Goal: Information Seeking & Learning: Compare options

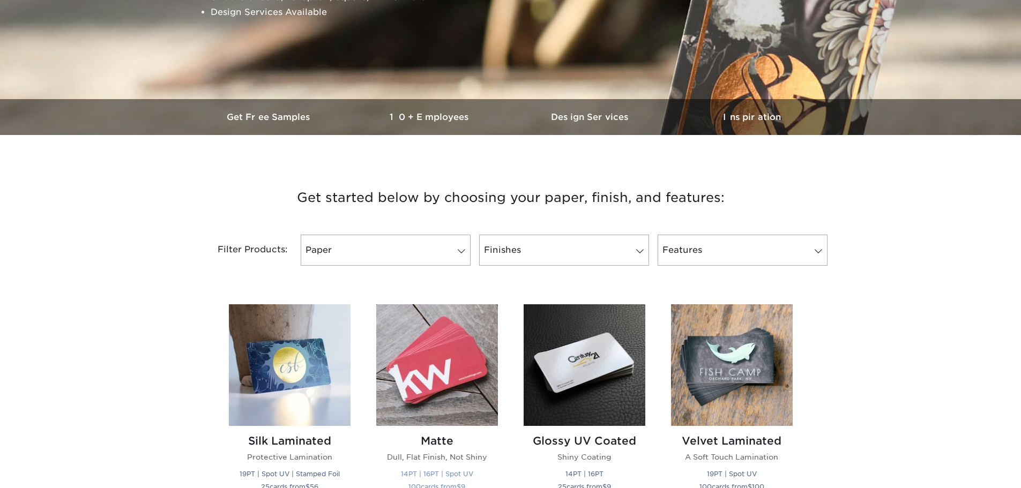
scroll to position [429, 0]
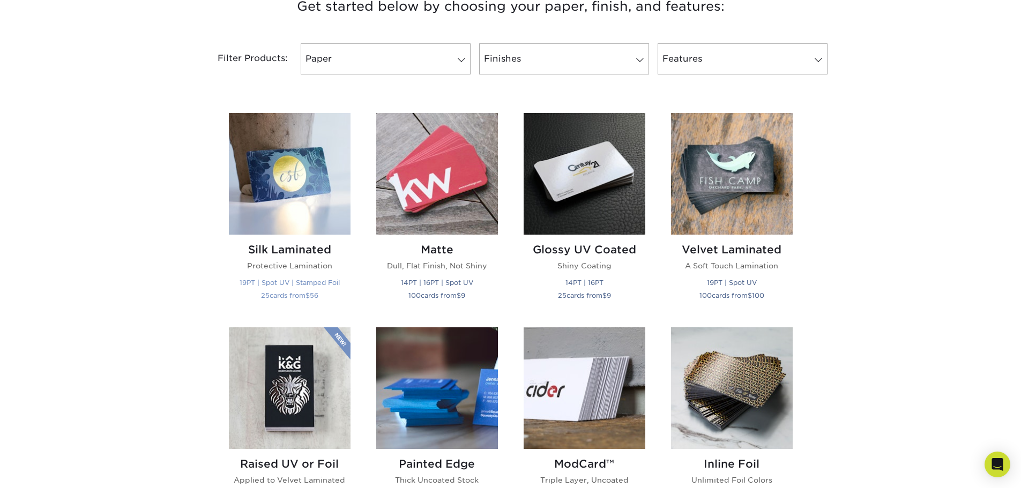
click at [295, 203] on img at bounding box center [290, 174] width 122 height 122
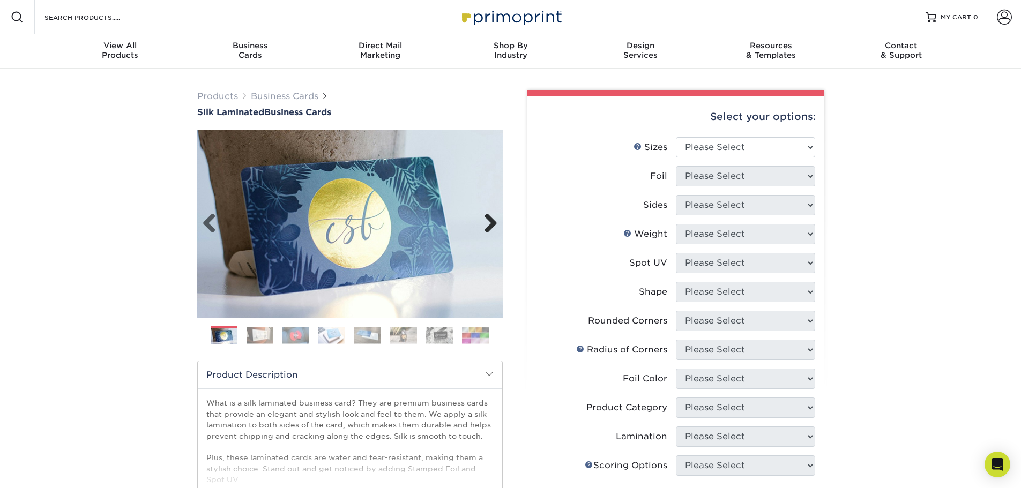
click at [493, 221] on link "Next" at bounding box center [486, 223] width 21 height 21
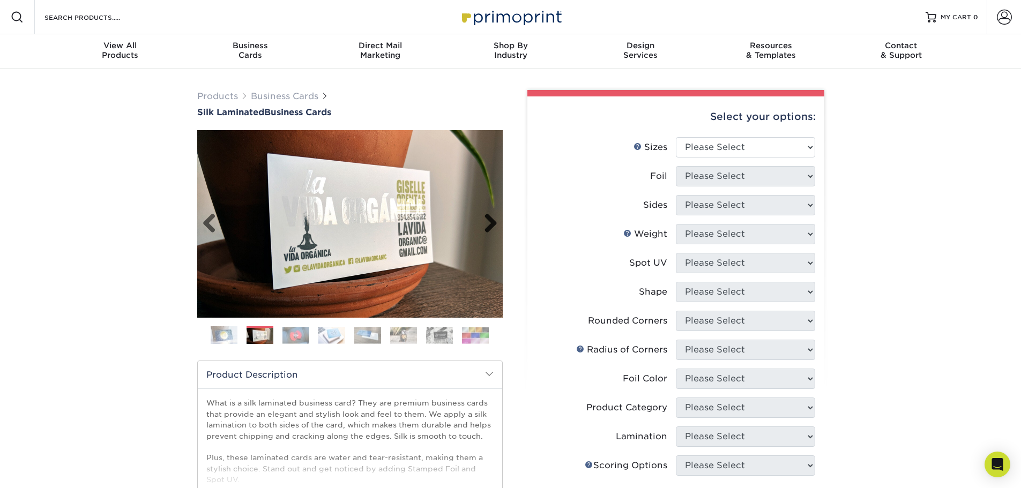
click at [493, 221] on link "Next" at bounding box center [486, 223] width 21 height 21
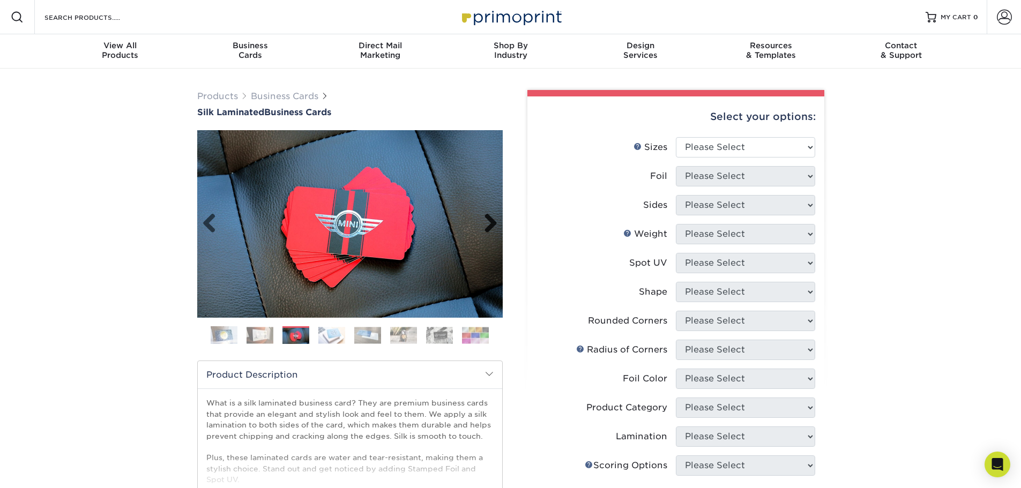
click at [493, 221] on link "Next" at bounding box center [486, 223] width 21 height 21
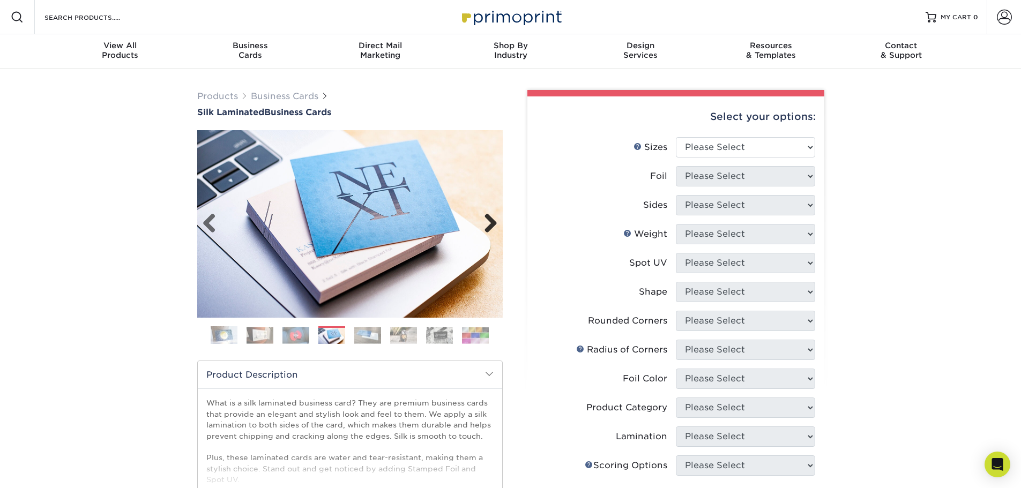
click at [494, 221] on link "Next" at bounding box center [486, 223] width 21 height 21
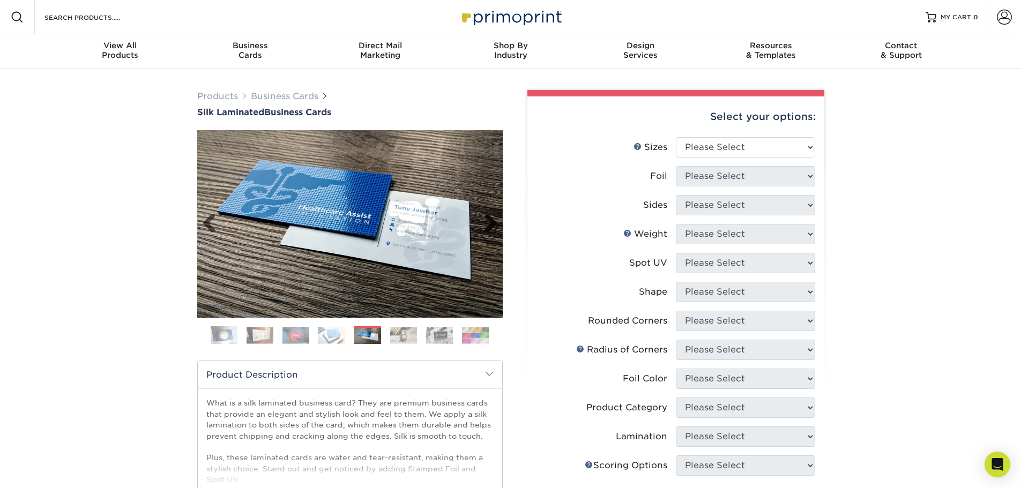
click at [494, 221] on link "Next" at bounding box center [486, 223] width 21 height 21
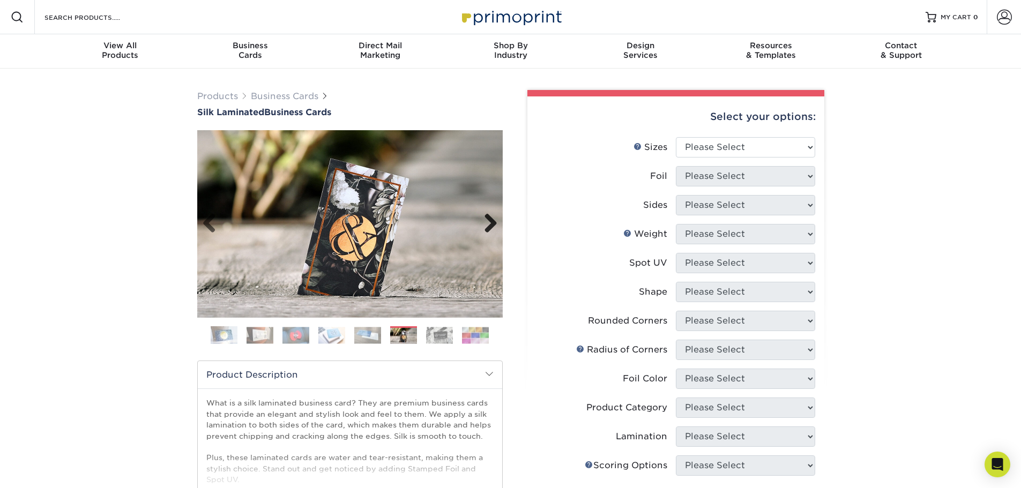
click at [494, 221] on link "Next" at bounding box center [486, 223] width 21 height 21
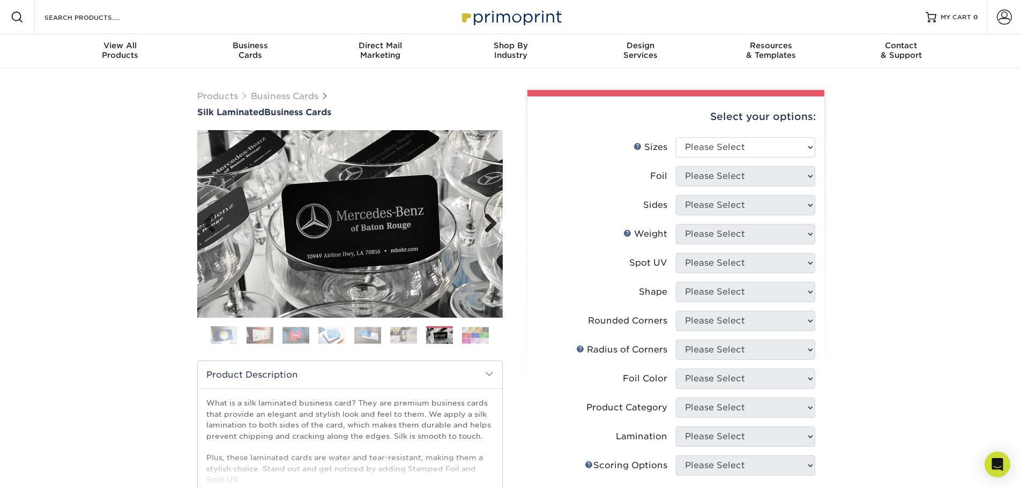
click at [494, 221] on link "Next" at bounding box center [486, 223] width 21 height 21
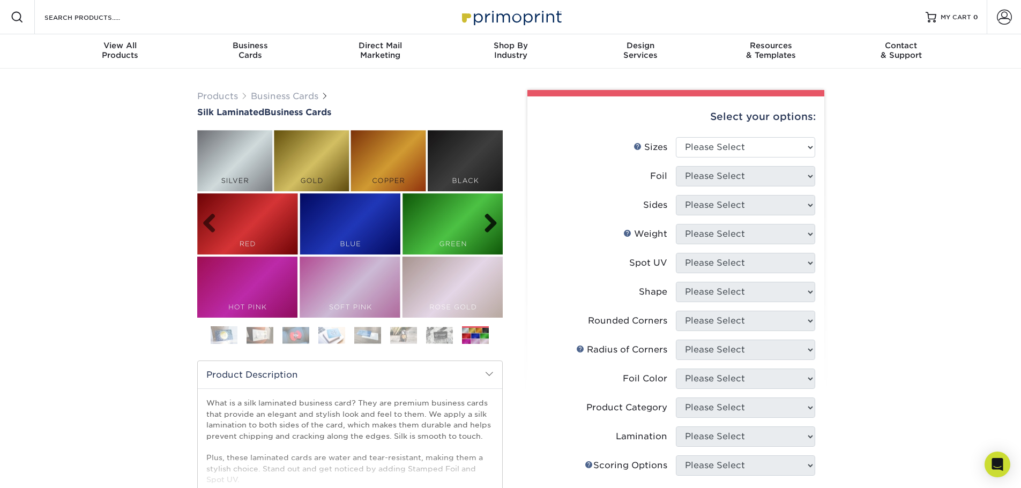
click at [494, 221] on link "Next" at bounding box center [486, 223] width 21 height 21
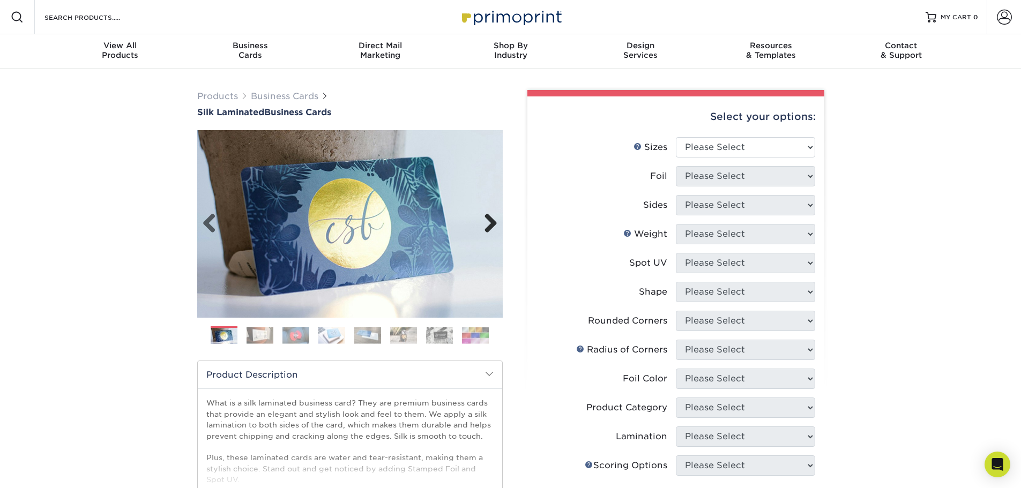
click at [494, 221] on link "Next" at bounding box center [486, 223] width 21 height 21
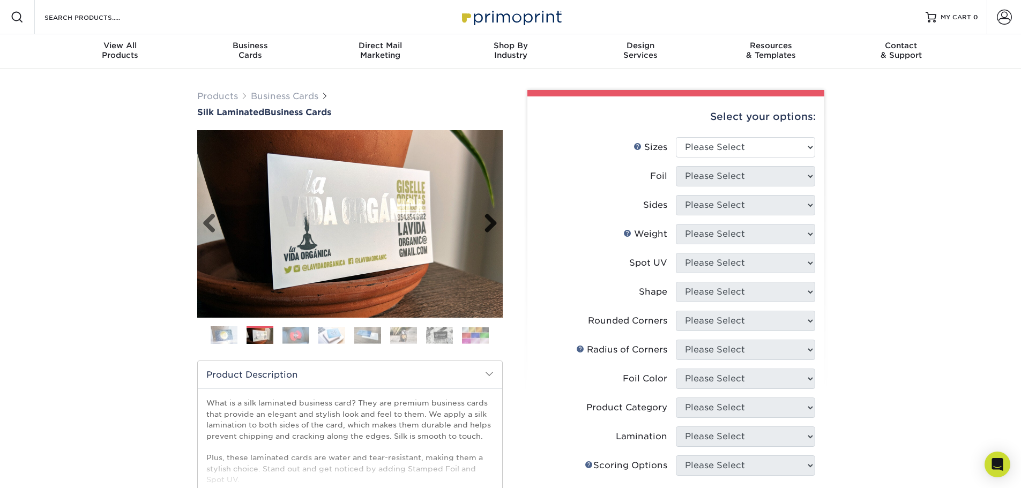
click at [494, 221] on link "Next" at bounding box center [486, 223] width 21 height 21
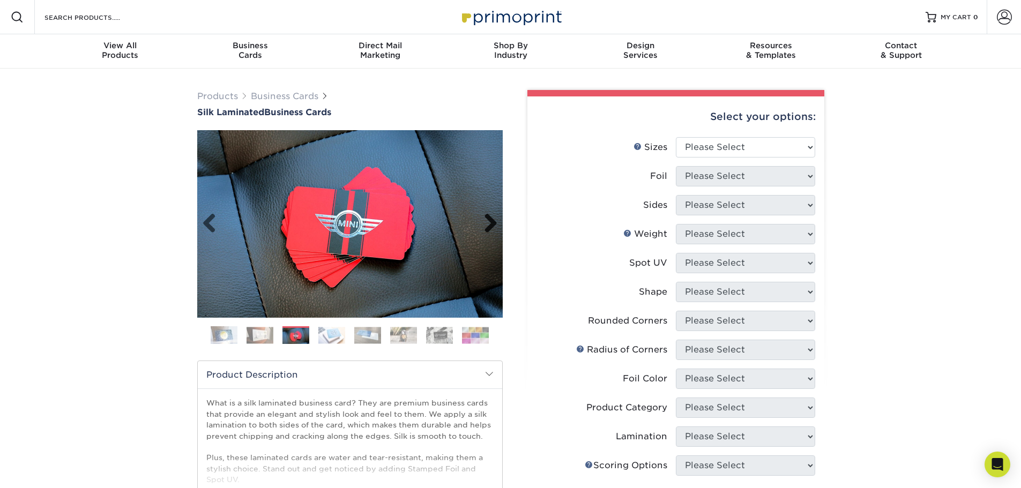
click at [494, 221] on link "Next" at bounding box center [486, 223] width 21 height 21
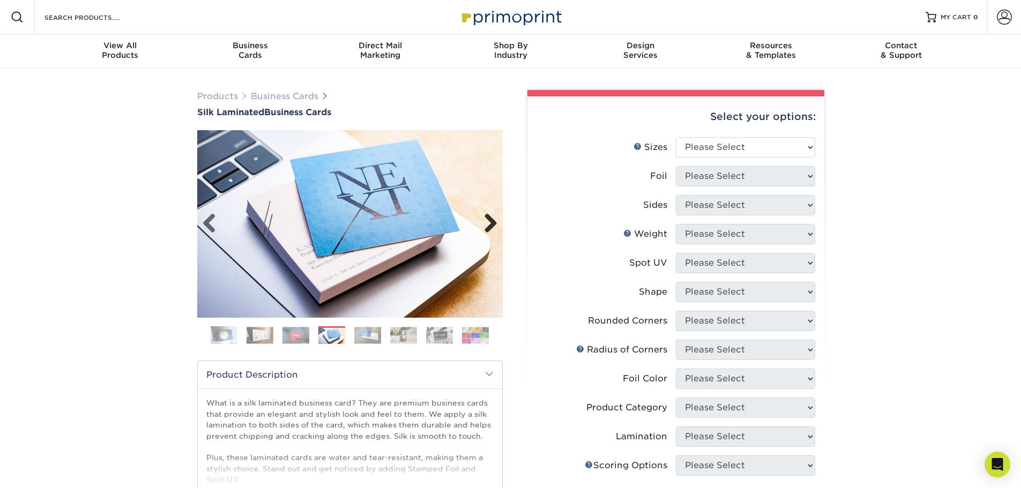
click at [494, 221] on link "Next" at bounding box center [486, 223] width 21 height 21
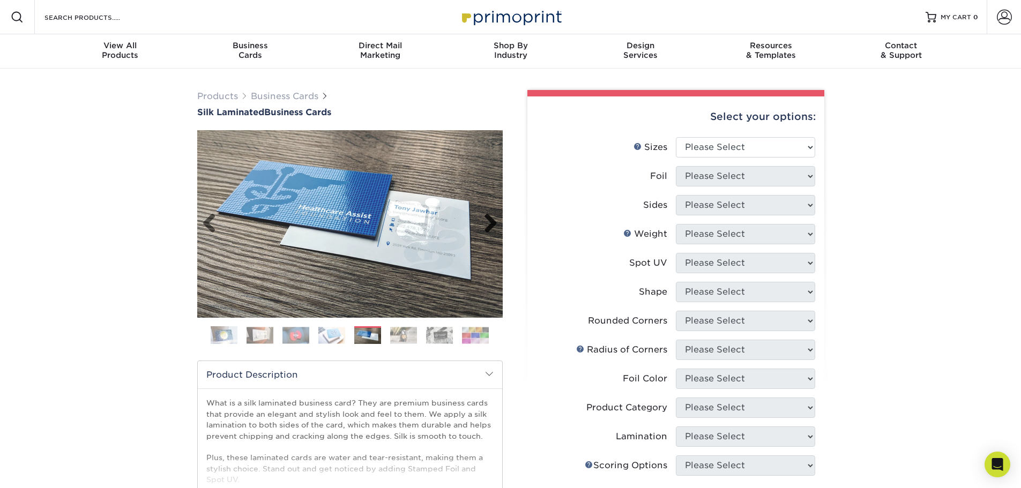
click at [494, 221] on link "Next" at bounding box center [486, 223] width 21 height 21
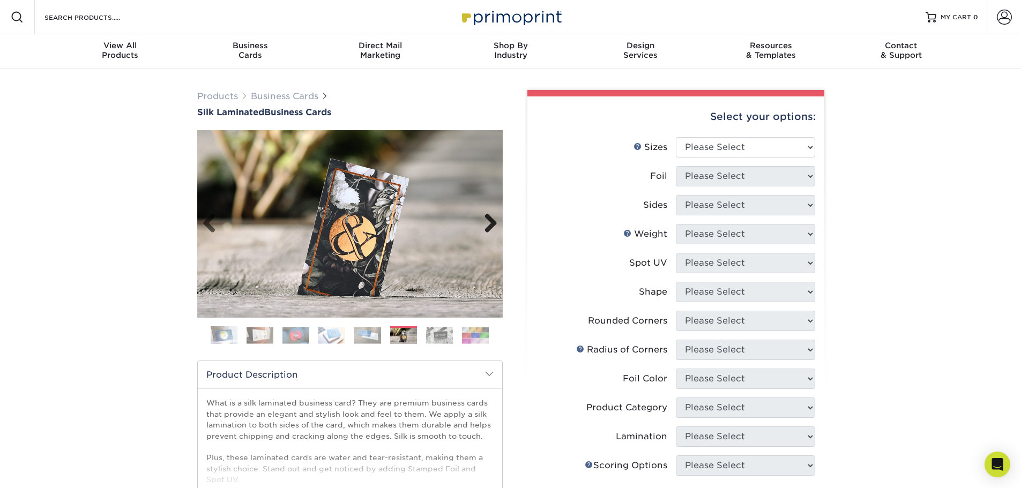
click at [494, 221] on link "Next" at bounding box center [486, 223] width 21 height 21
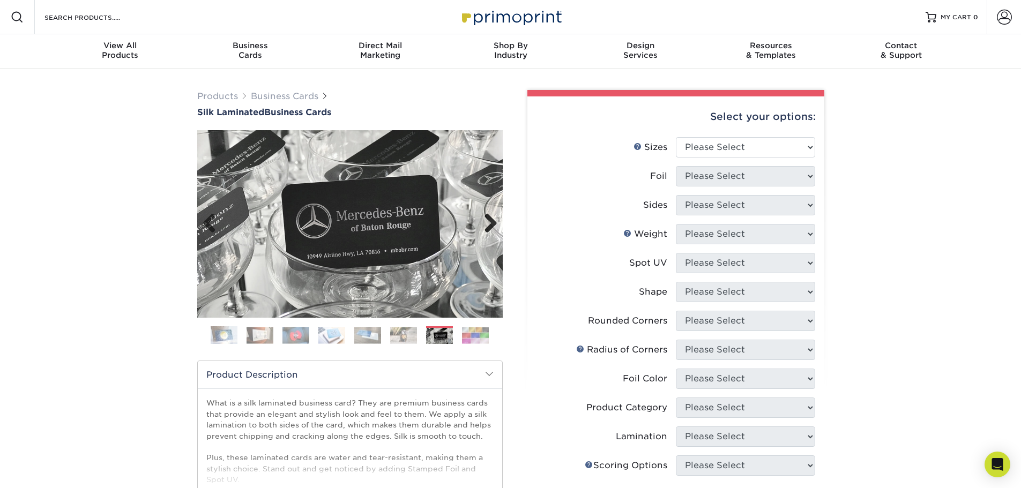
click at [494, 221] on link "Next" at bounding box center [486, 223] width 21 height 21
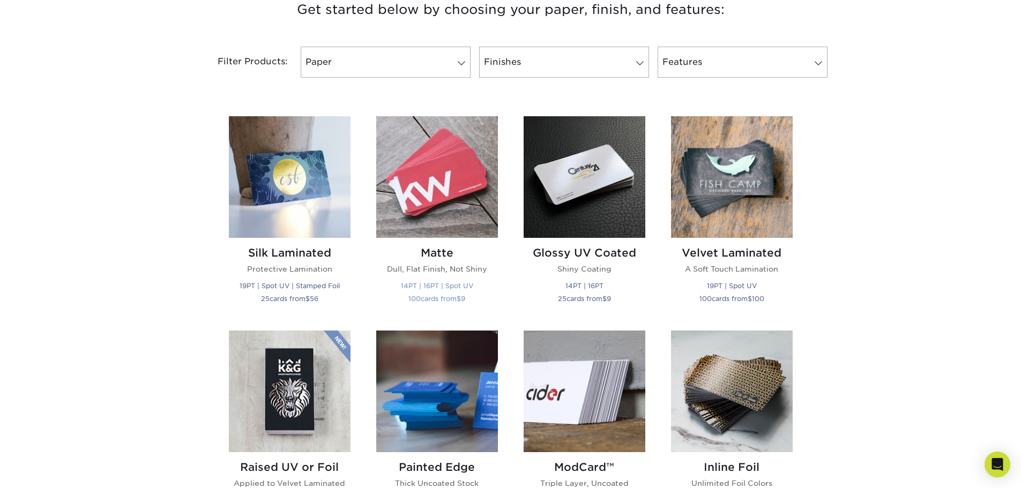
scroll to position [429, 0]
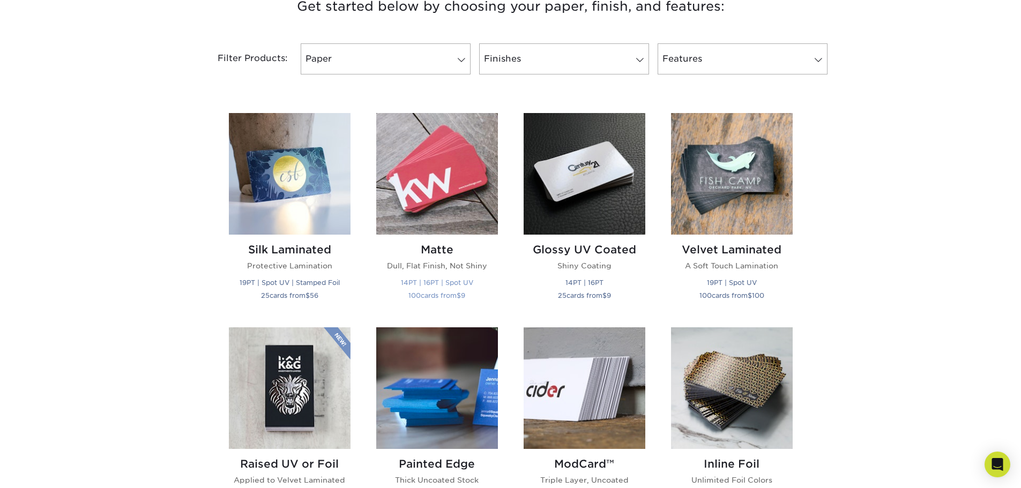
click at [449, 185] on img at bounding box center [437, 174] width 122 height 122
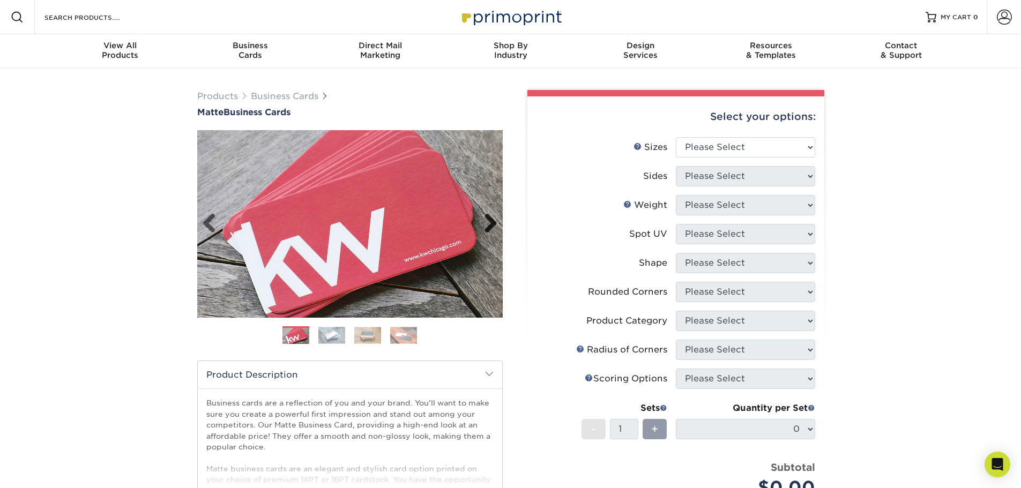
click at [488, 222] on link "Next" at bounding box center [486, 223] width 21 height 21
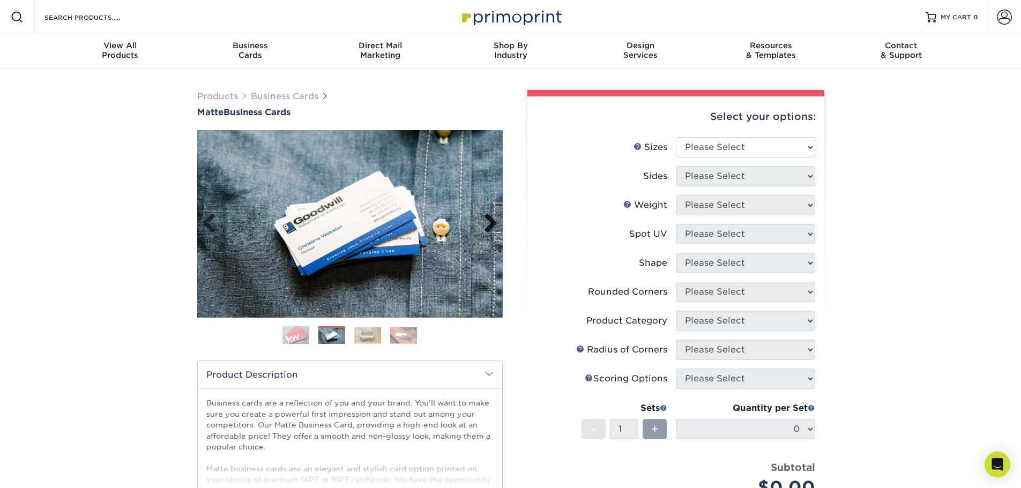
click at [488, 222] on link "Next" at bounding box center [486, 223] width 21 height 21
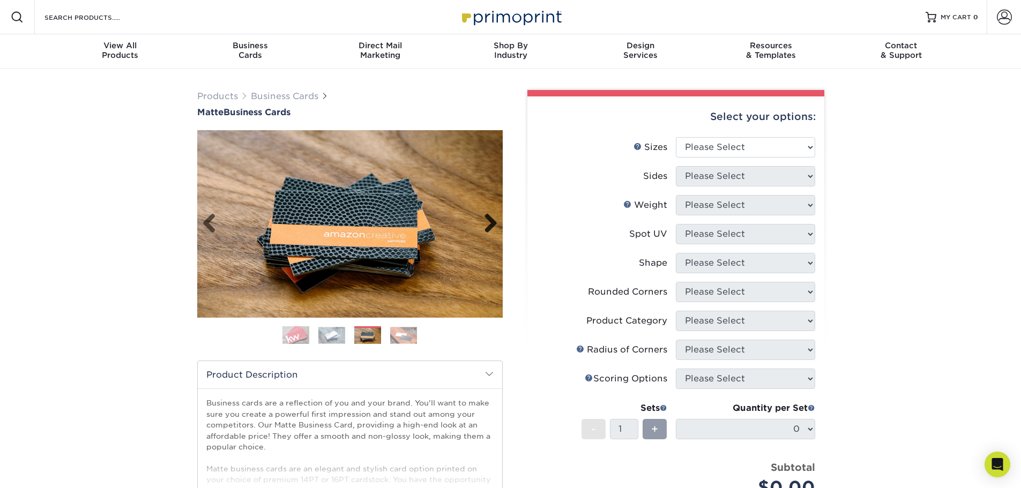
click at [488, 222] on link "Next" at bounding box center [486, 223] width 21 height 21
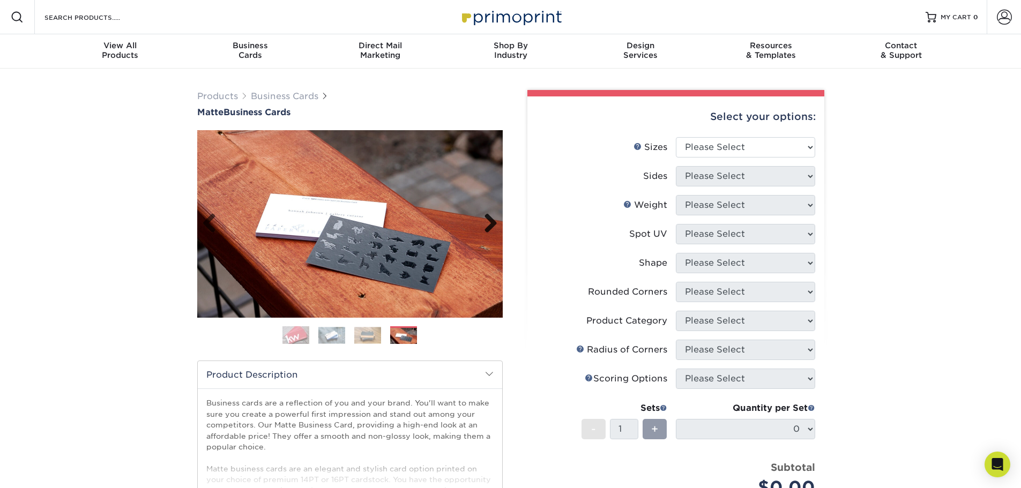
click at [488, 222] on link "Next" at bounding box center [486, 223] width 21 height 21
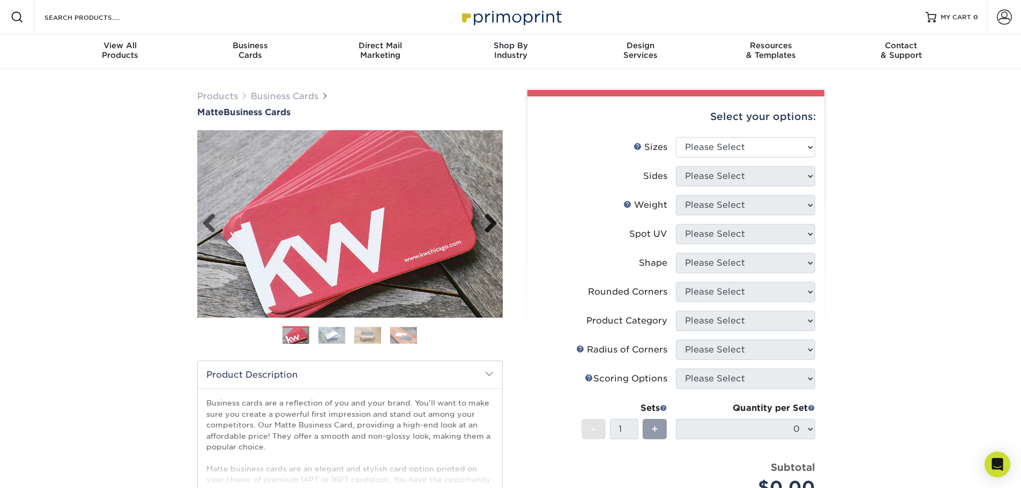
click at [487, 221] on link "Next" at bounding box center [486, 223] width 21 height 21
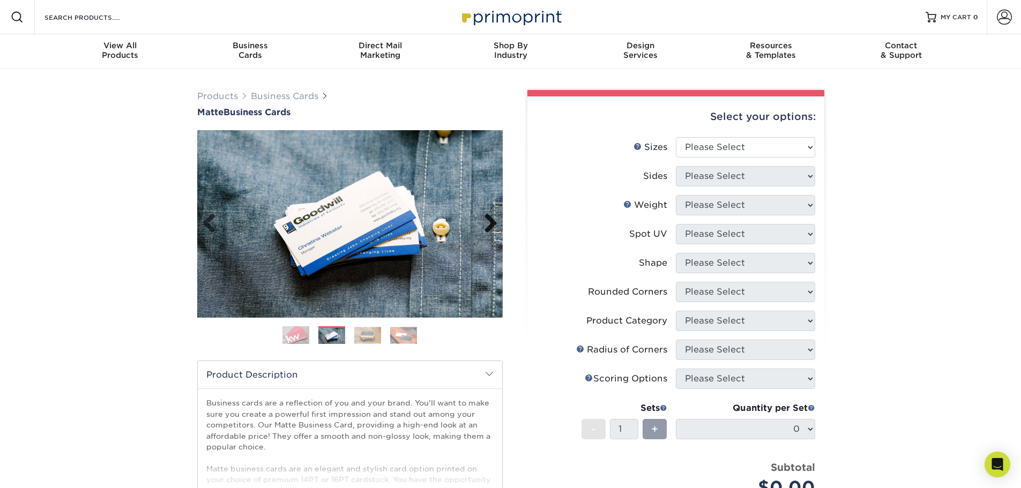
click at [487, 221] on link "Next" at bounding box center [486, 223] width 21 height 21
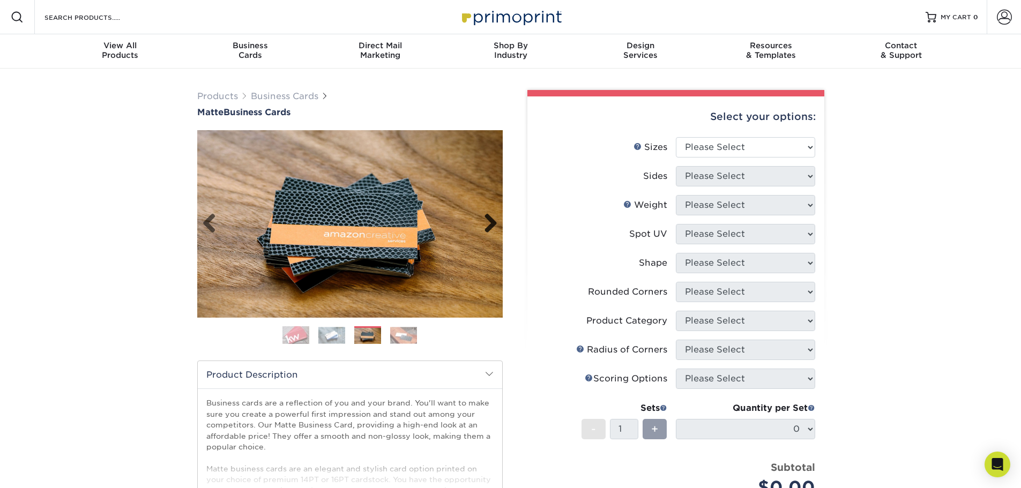
click at [487, 221] on link "Next" at bounding box center [486, 223] width 21 height 21
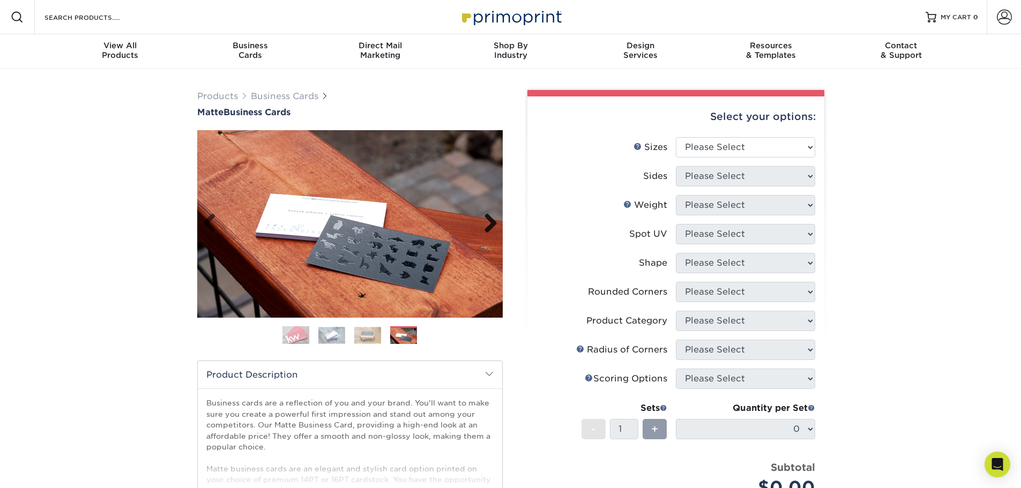
click at [487, 221] on link "Next" at bounding box center [486, 223] width 21 height 21
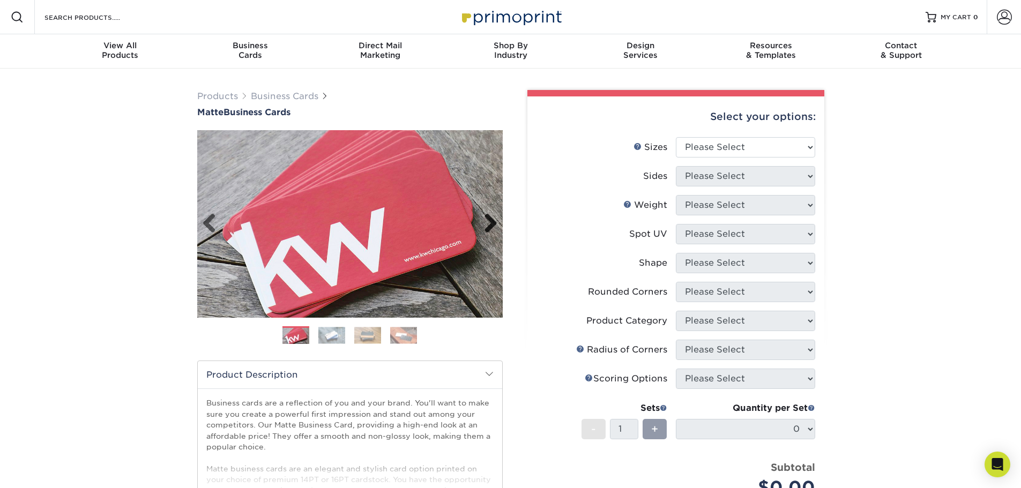
click at [487, 221] on link "Next" at bounding box center [486, 223] width 21 height 21
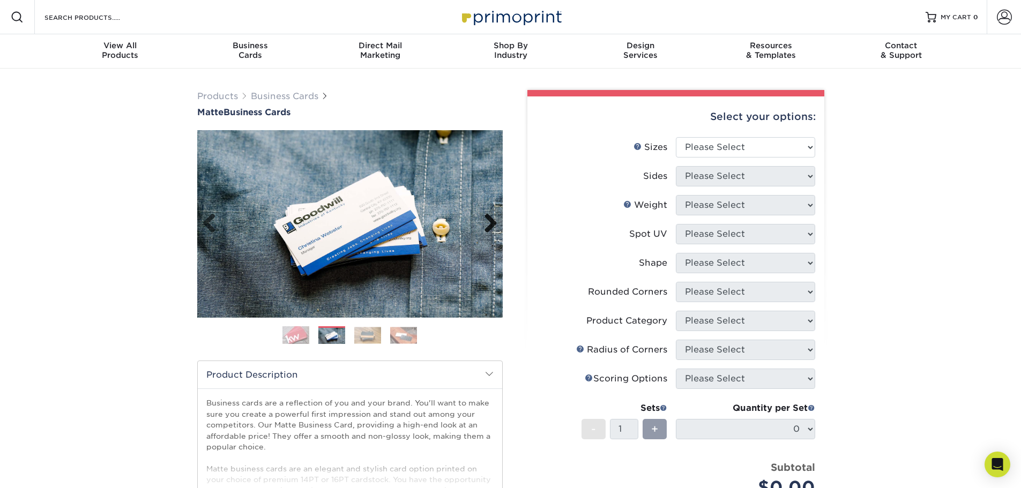
click at [487, 221] on link "Next" at bounding box center [486, 223] width 21 height 21
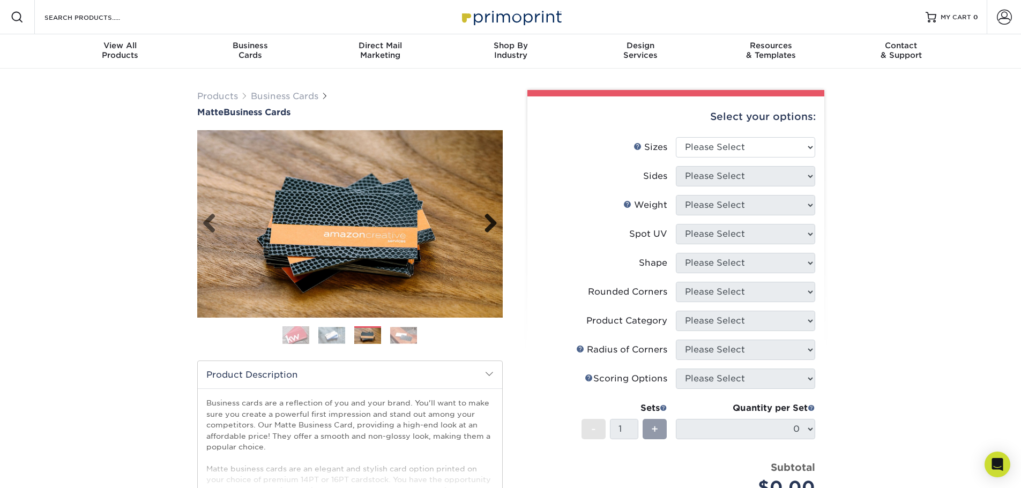
click at [486, 221] on link "Next" at bounding box center [486, 223] width 21 height 21
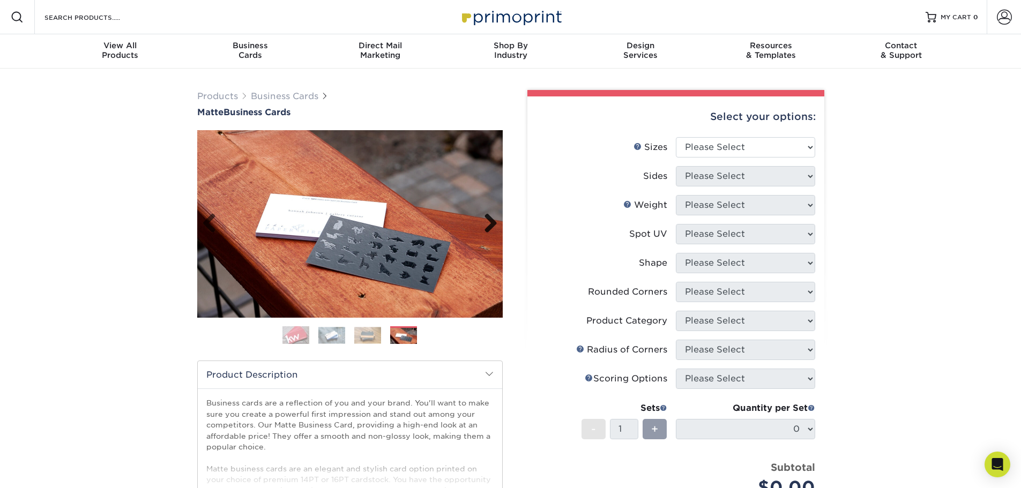
click at [495, 216] on link "Next" at bounding box center [486, 223] width 21 height 21
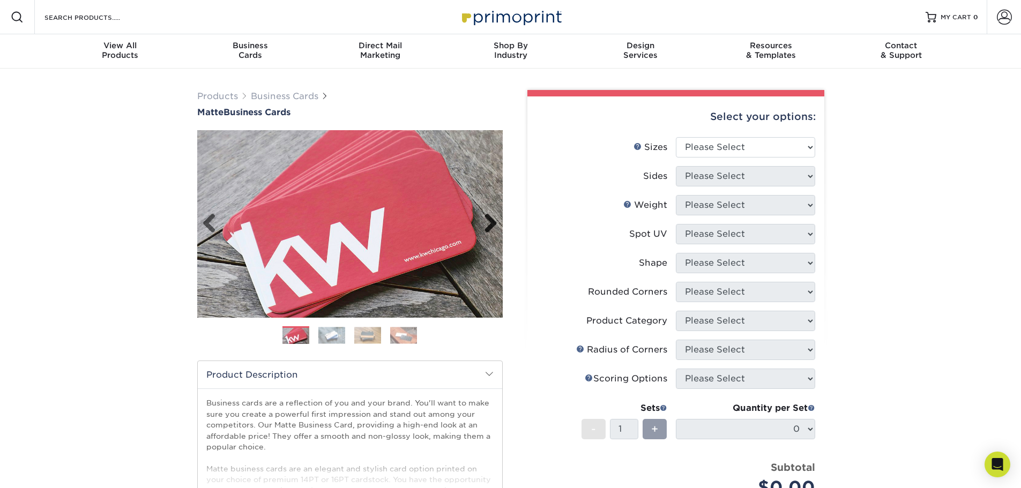
click at [495, 221] on link "Next" at bounding box center [486, 223] width 21 height 21
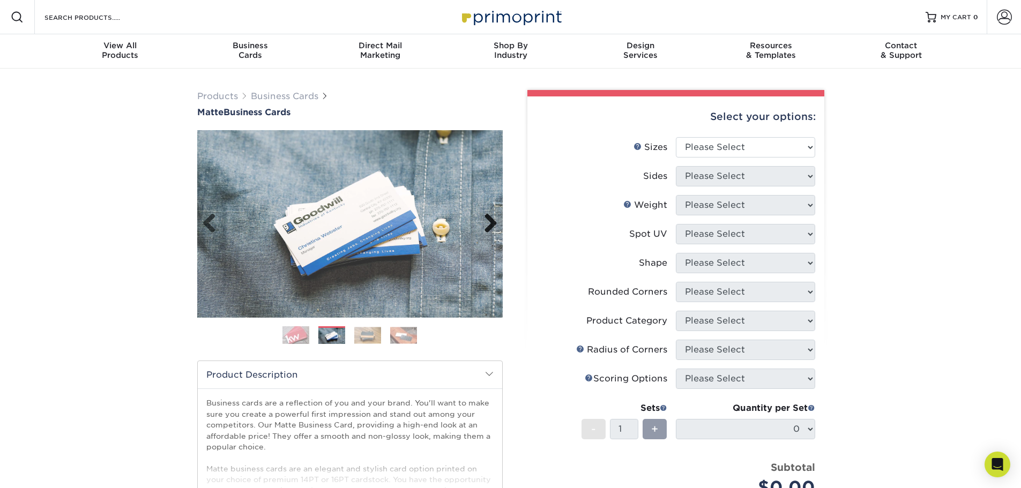
click at [495, 221] on link "Next" at bounding box center [486, 223] width 21 height 21
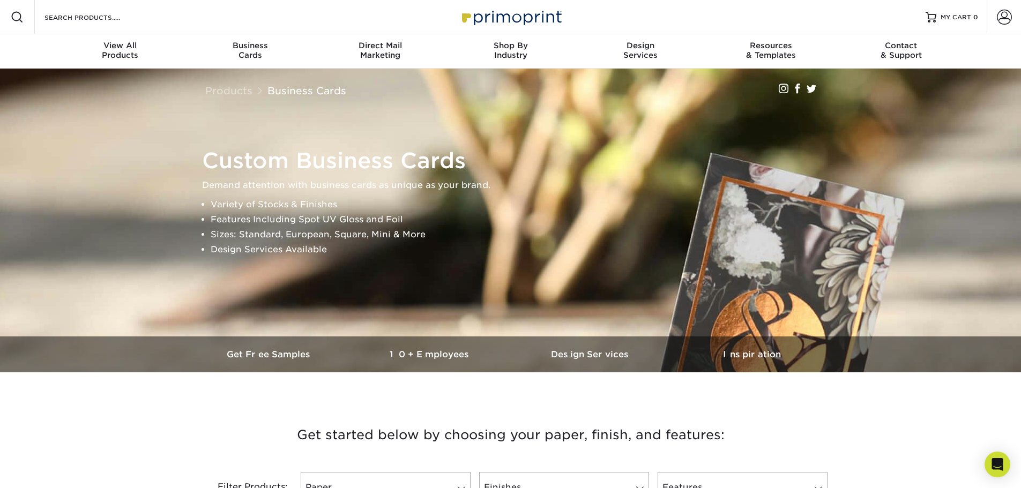
scroll to position [268, 0]
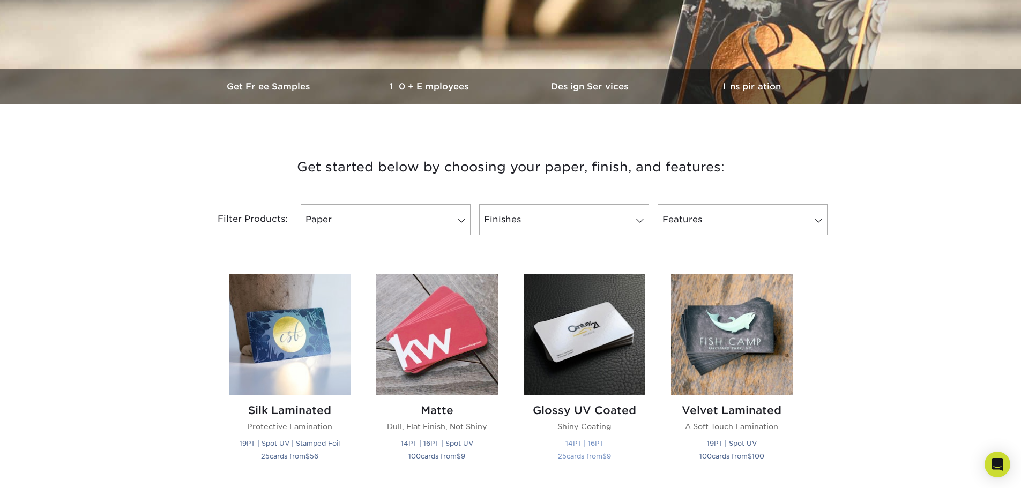
click at [618, 329] on img at bounding box center [585, 335] width 122 height 122
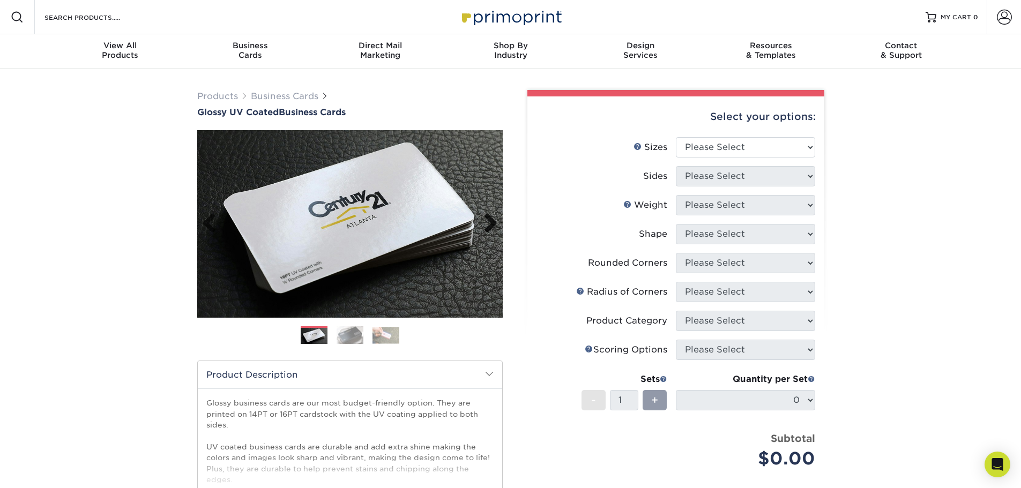
click at [490, 226] on link "Next" at bounding box center [486, 223] width 21 height 21
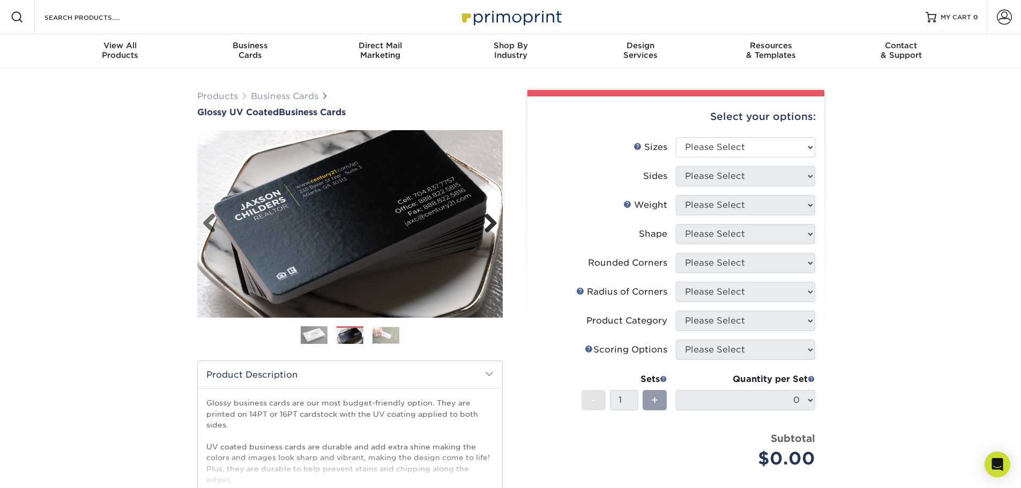
click at [491, 226] on link "Next" at bounding box center [486, 223] width 21 height 21
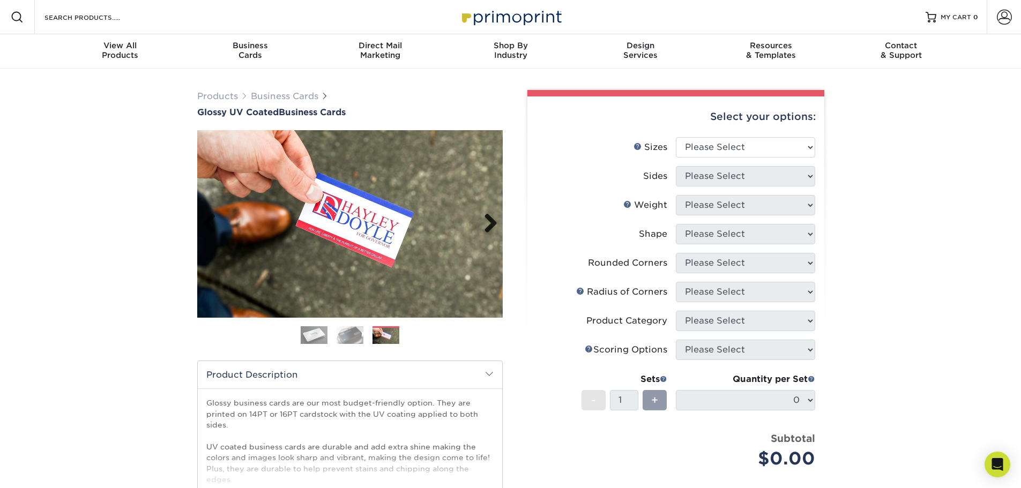
click at [491, 226] on link "Next" at bounding box center [486, 223] width 21 height 21
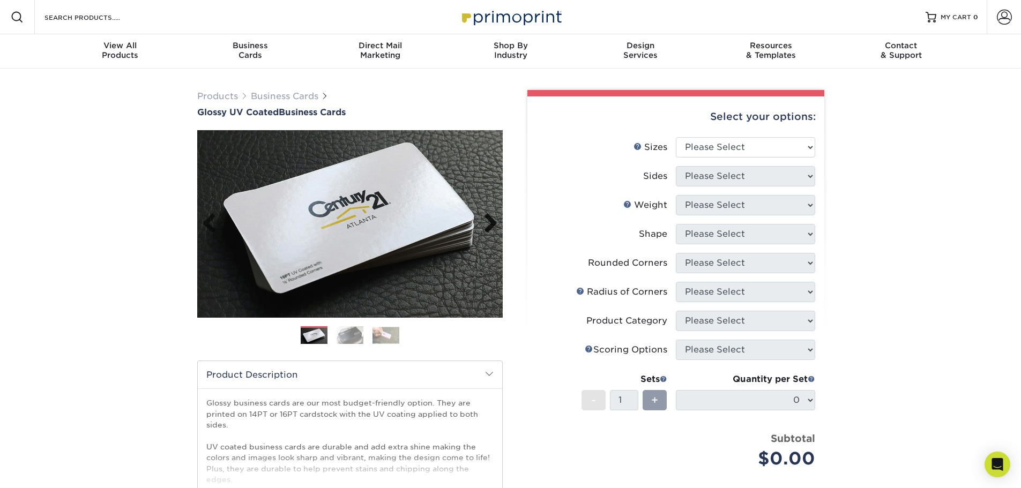
click at [491, 226] on link "Next" at bounding box center [486, 223] width 21 height 21
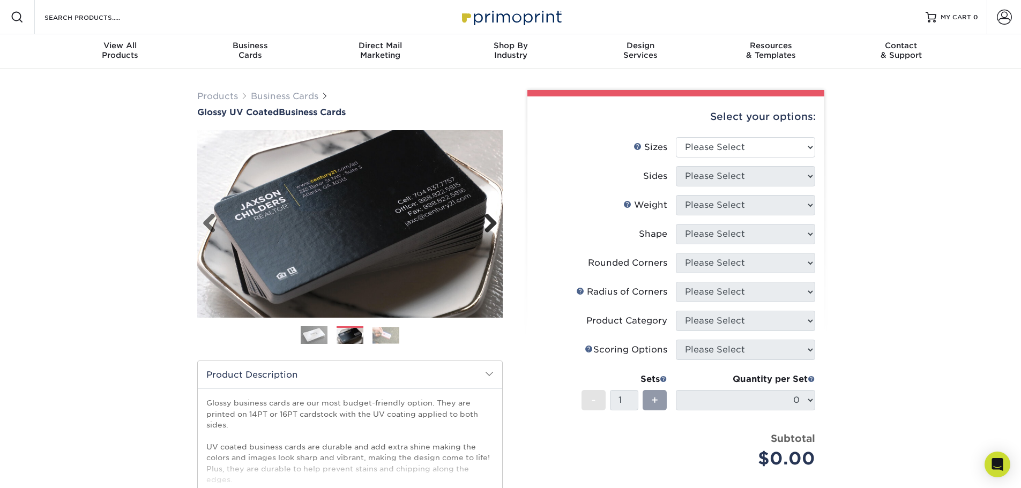
click at [491, 226] on link "Next" at bounding box center [486, 223] width 21 height 21
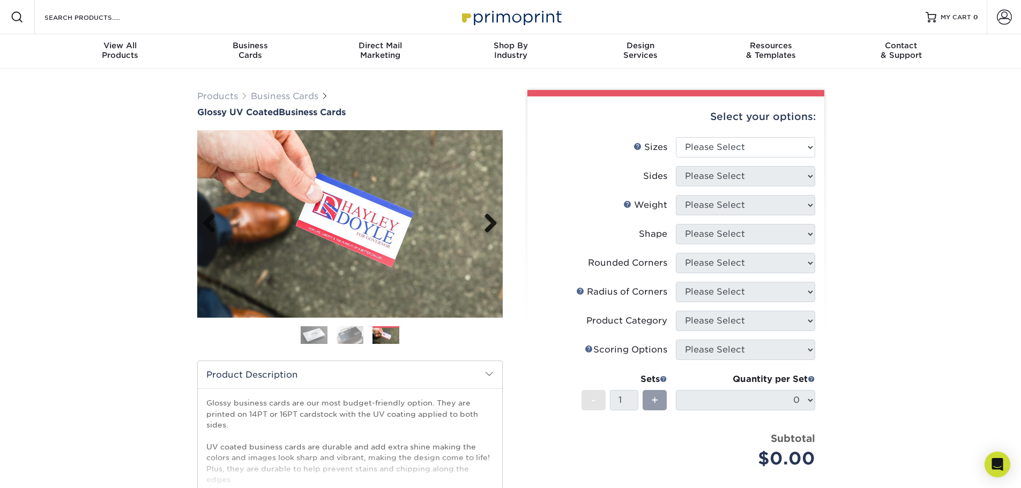
click at [491, 226] on link "Next" at bounding box center [486, 223] width 21 height 21
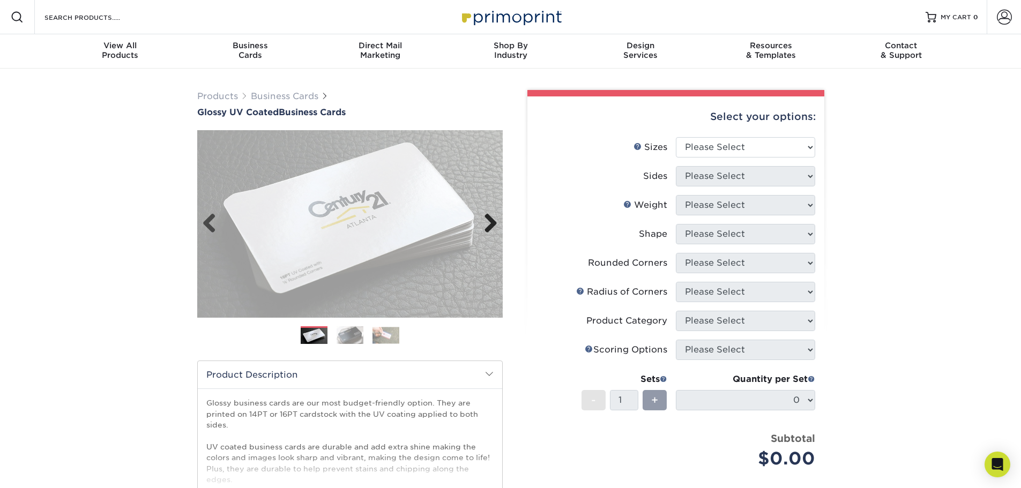
click at [491, 226] on link "Next" at bounding box center [486, 223] width 21 height 21
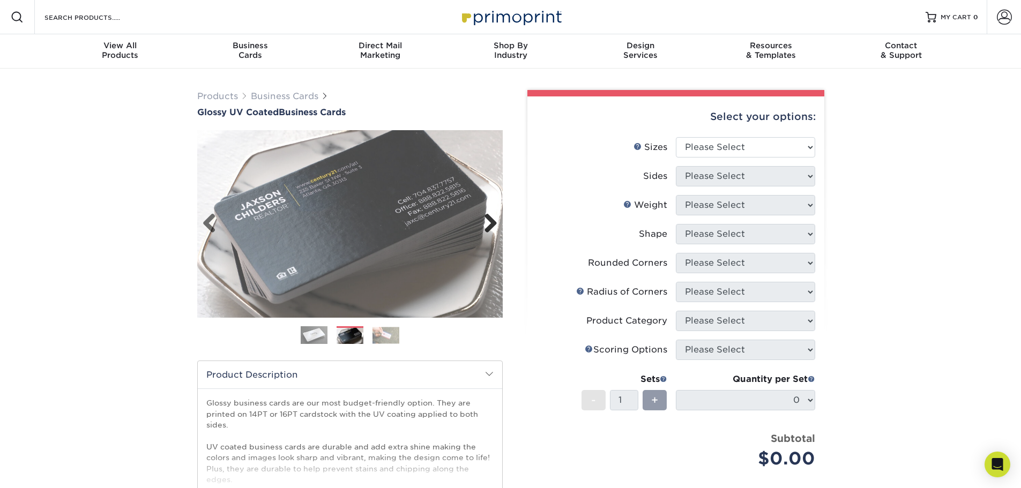
click at [491, 226] on link "Next" at bounding box center [486, 223] width 21 height 21
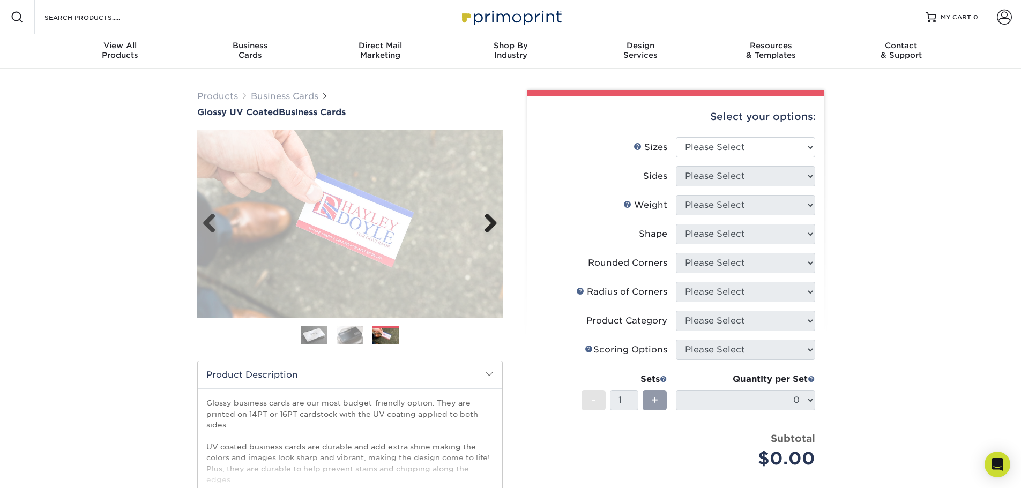
click at [491, 226] on link "Next" at bounding box center [486, 223] width 21 height 21
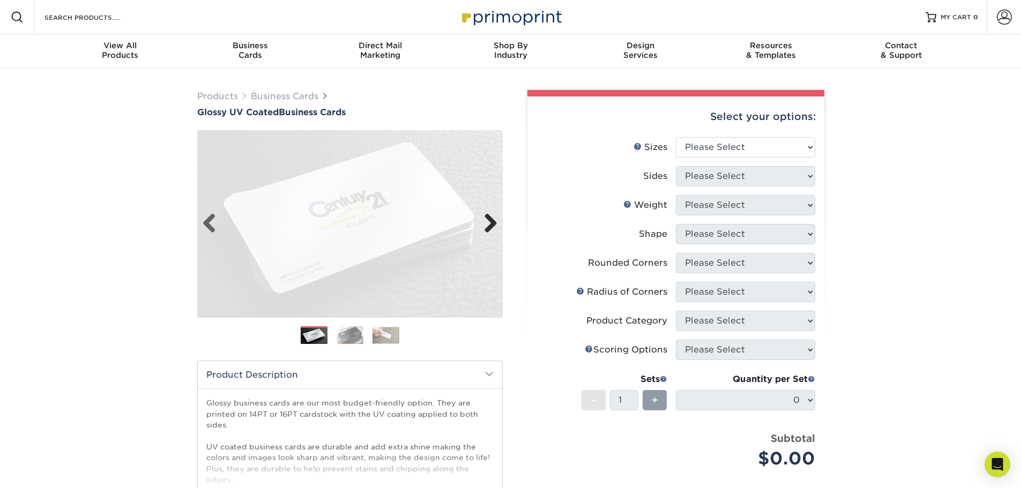
click at [491, 226] on link "Next" at bounding box center [486, 223] width 21 height 21
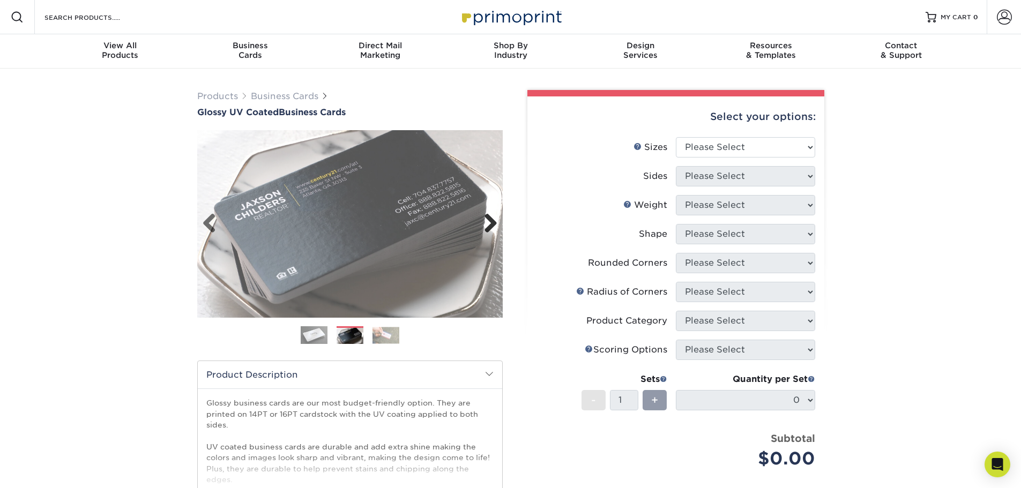
click at [491, 226] on link "Next" at bounding box center [486, 223] width 21 height 21
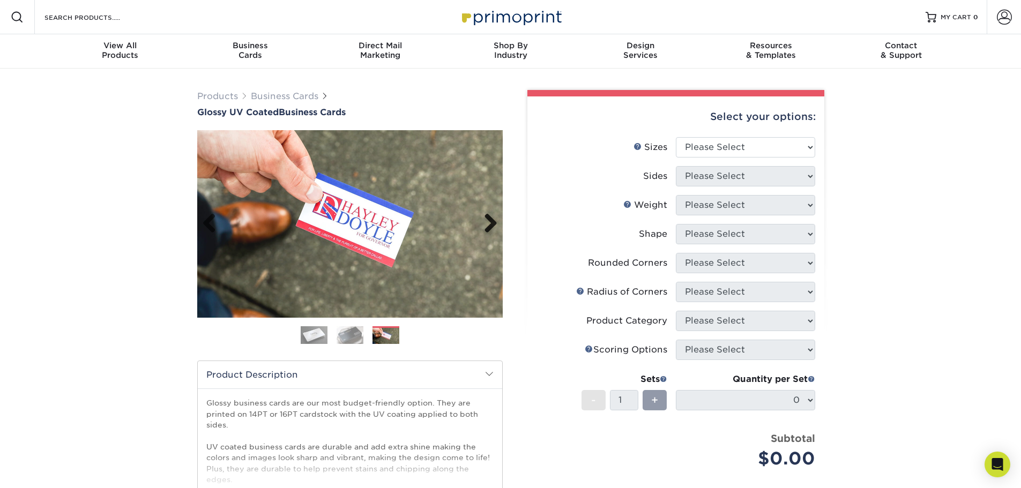
click at [491, 226] on link "Next" at bounding box center [486, 223] width 21 height 21
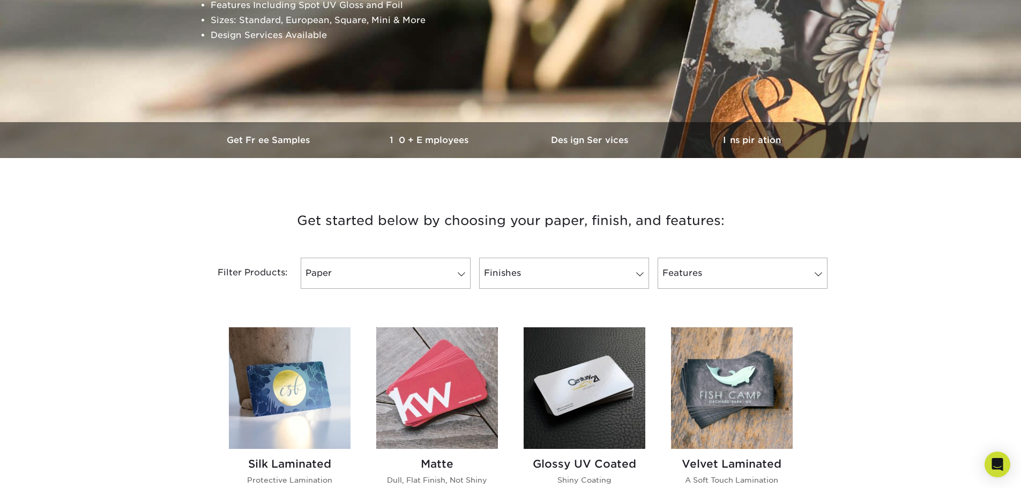
scroll to position [375, 0]
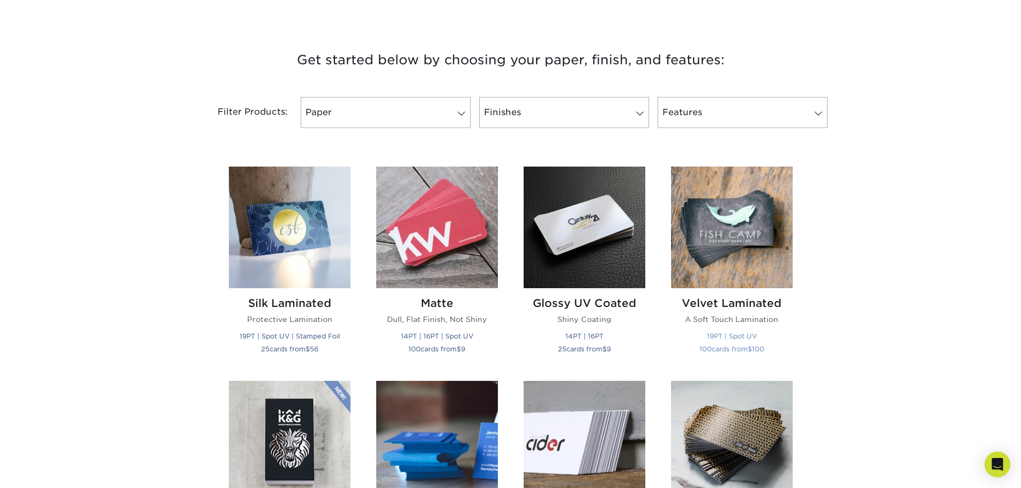
click at [730, 235] on img at bounding box center [732, 228] width 122 height 122
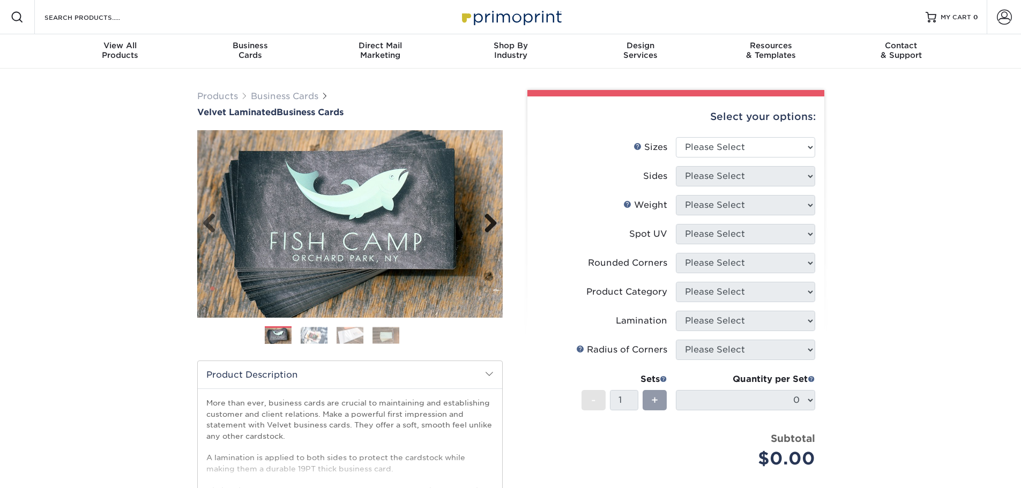
click at [497, 228] on link "Next" at bounding box center [486, 223] width 21 height 21
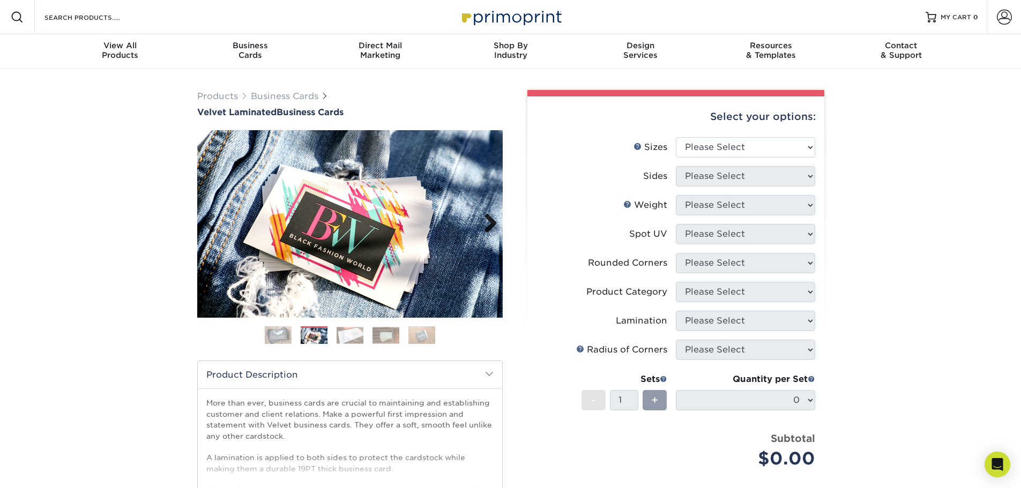
click at [497, 228] on link "Next" at bounding box center [486, 223] width 21 height 21
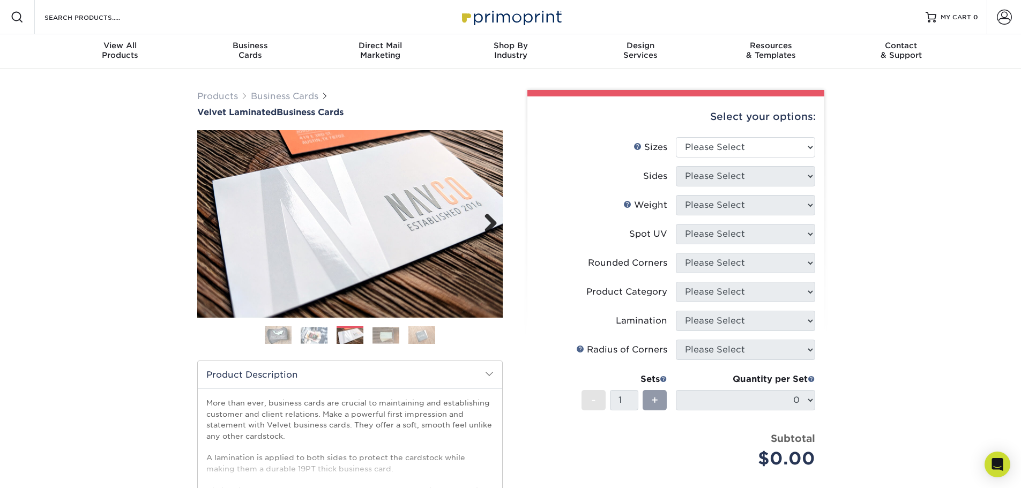
click at [488, 220] on link "Next" at bounding box center [486, 223] width 21 height 21
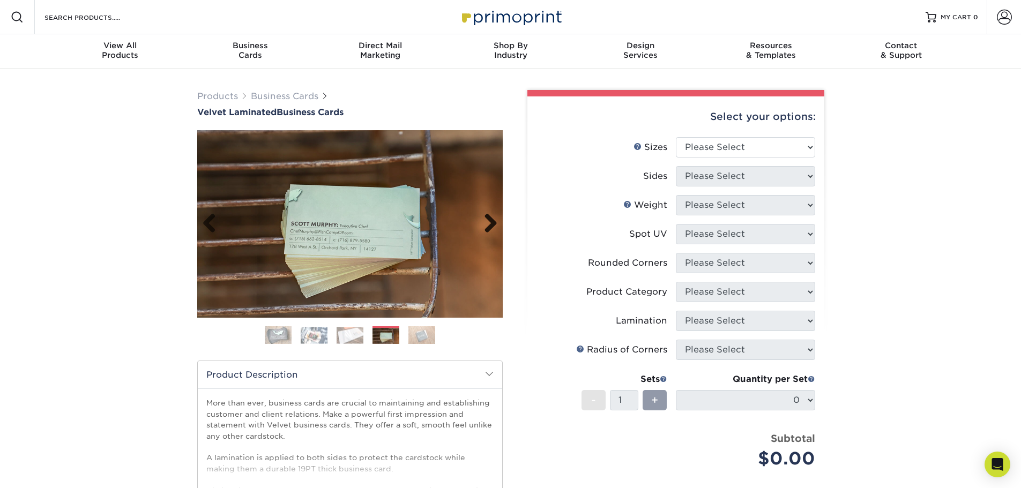
click at [488, 220] on link "Next" at bounding box center [486, 223] width 21 height 21
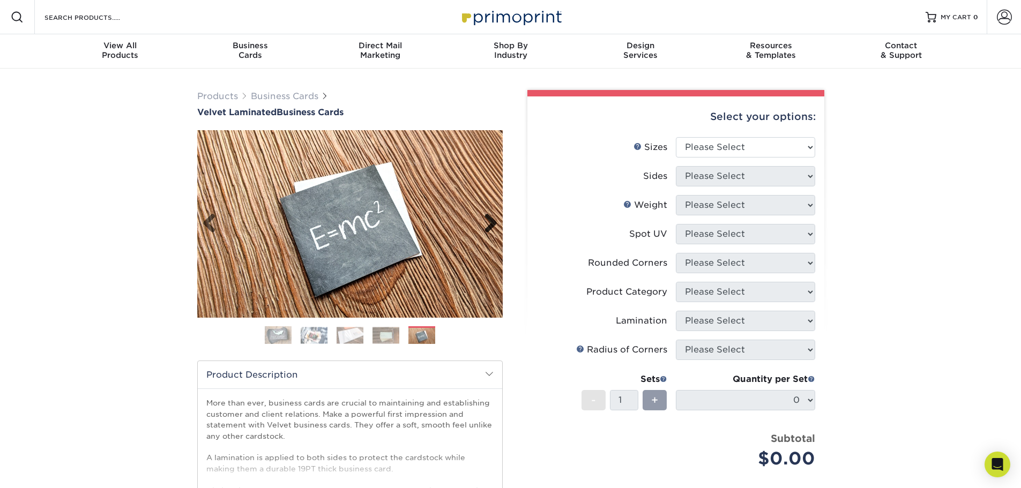
click at [488, 220] on link "Next" at bounding box center [486, 223] width 21 height 21
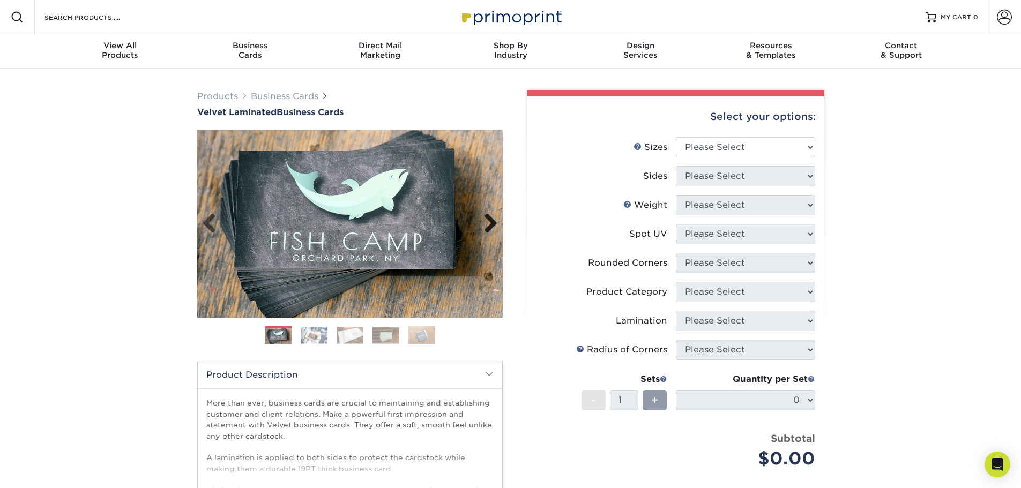
click at [488, 220] on link "Next" at bounding box center [486, 223] width 21 height 21
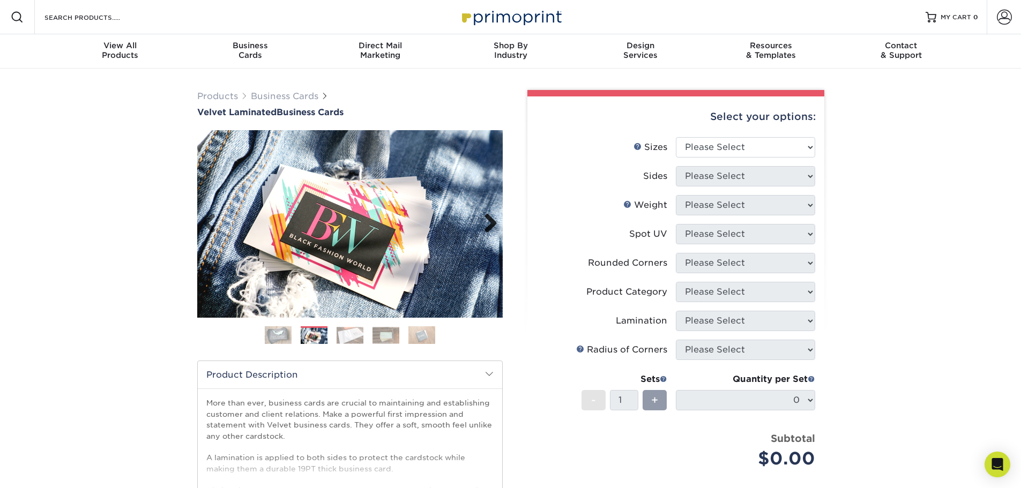
click at [488, 220] on link "Next" at bounding box center [486, 223] width 21 height 21
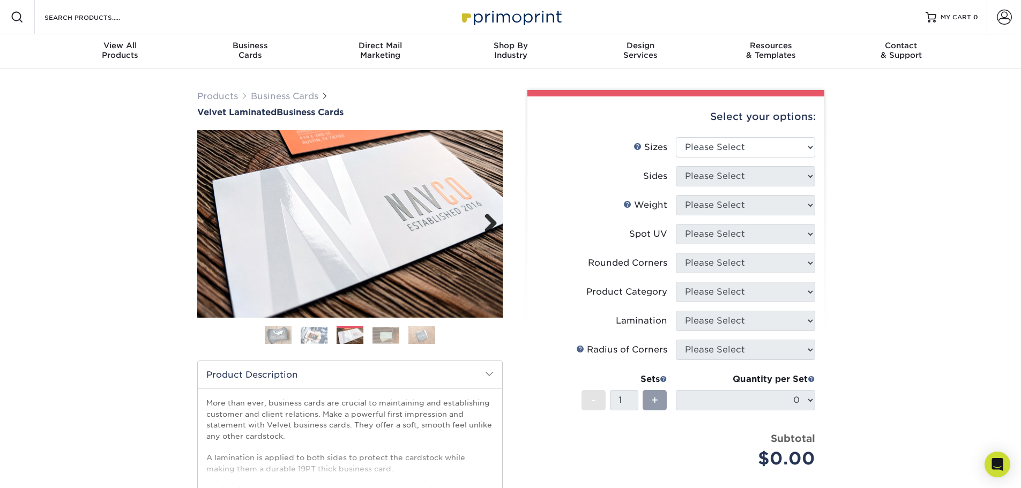
click at [488, 220] on link "Next" at bounding box center [486, 223] width 21 height 21
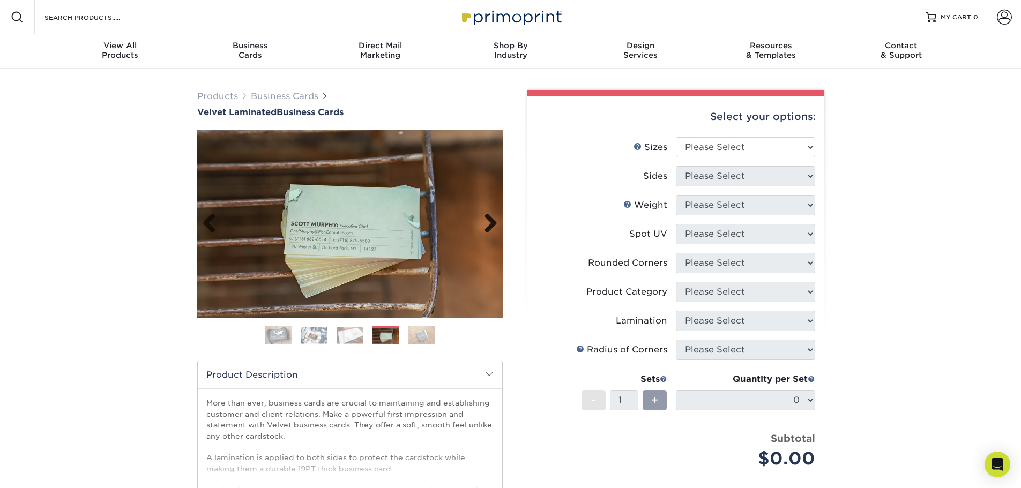
click at [488, 220] on link "Next" at bounding box center [486, 223] width 21 height 21
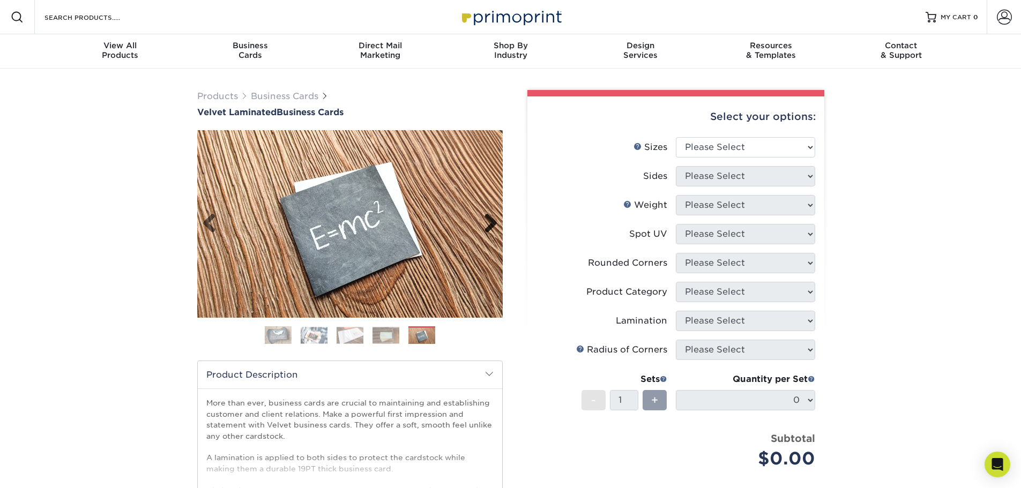
click at [488, 220] on link "Next" at bounding box center [486, 223] width 21 height 21
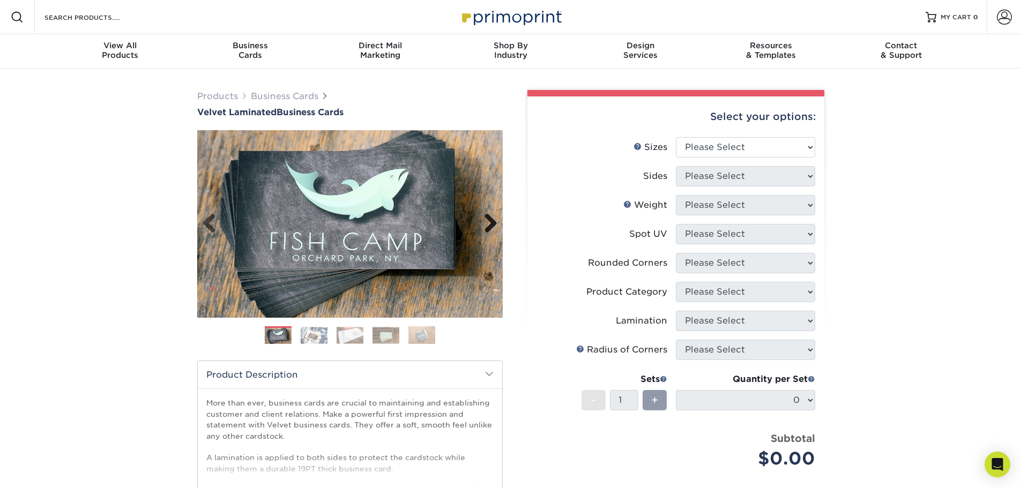
click at [488, 220] on link "Next" at bounding box center [486, 223] width 21 height 21
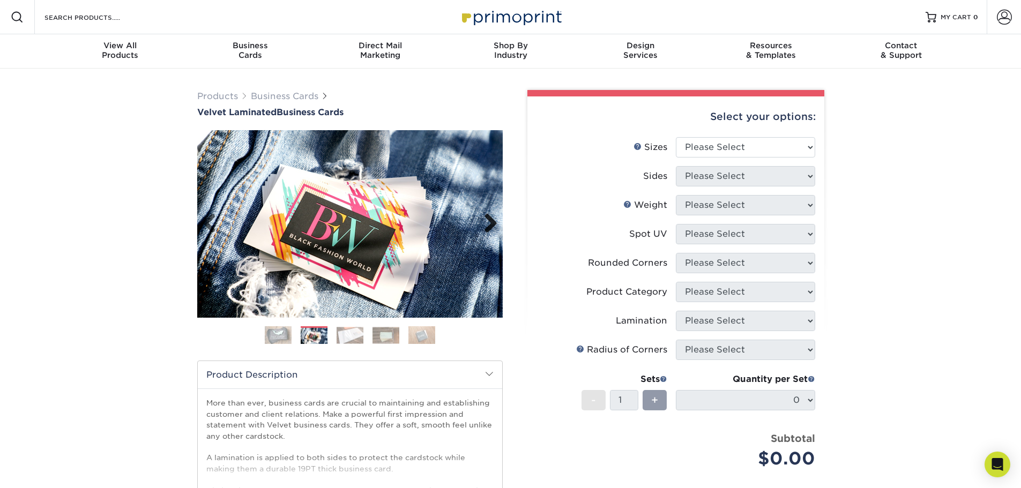
click at [488, 220] on link "Next" at bounding box center [486, 223] width 21 height 21
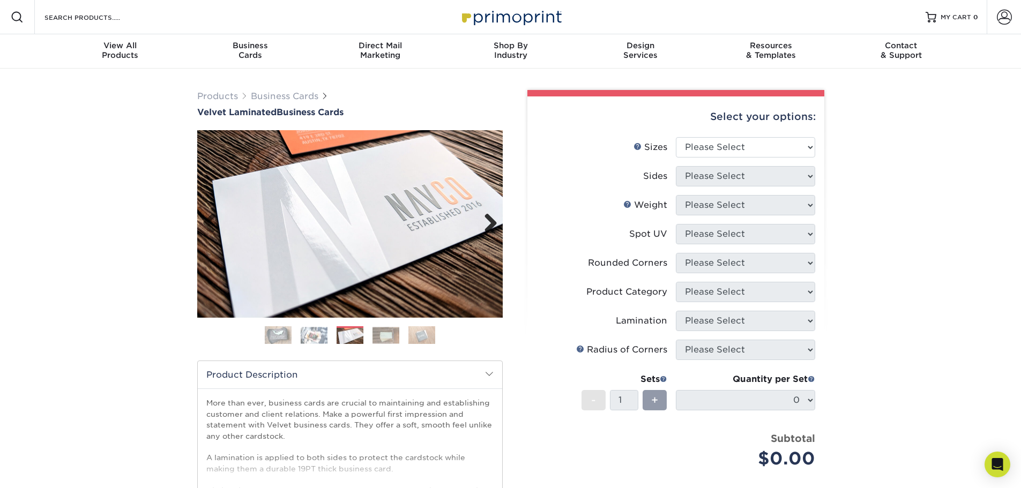
click at [488, 220] on link "Next" at bounding box center [486, 223] width 21 height 21
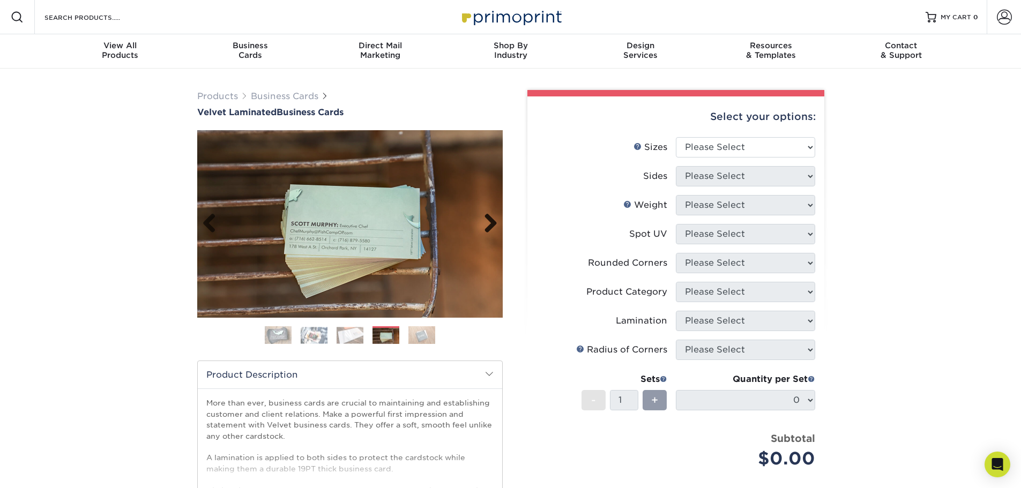
click at [486, 225] on link "Next" at bounding box center [486, 223] width 21 height 21
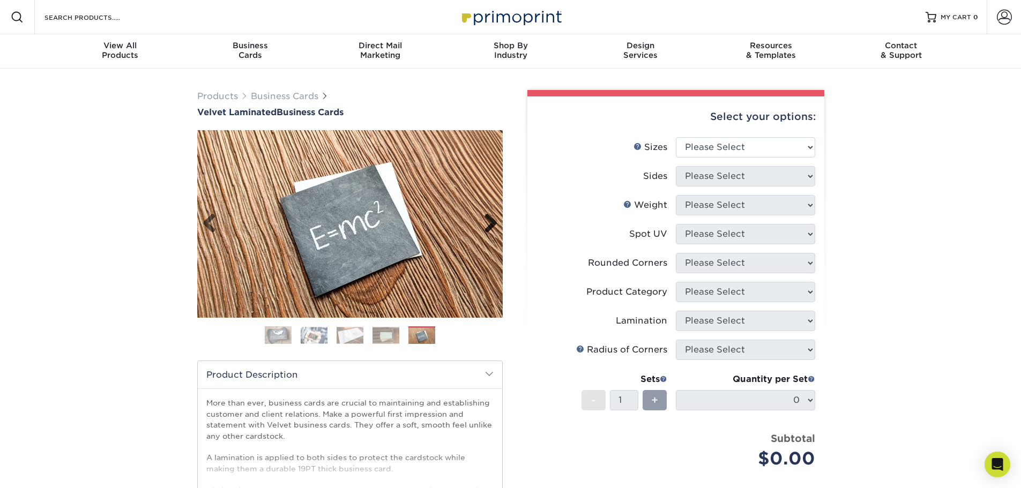
click at [486, 225] on link "Next" at bounding box center [486, 223] width 21 height 21
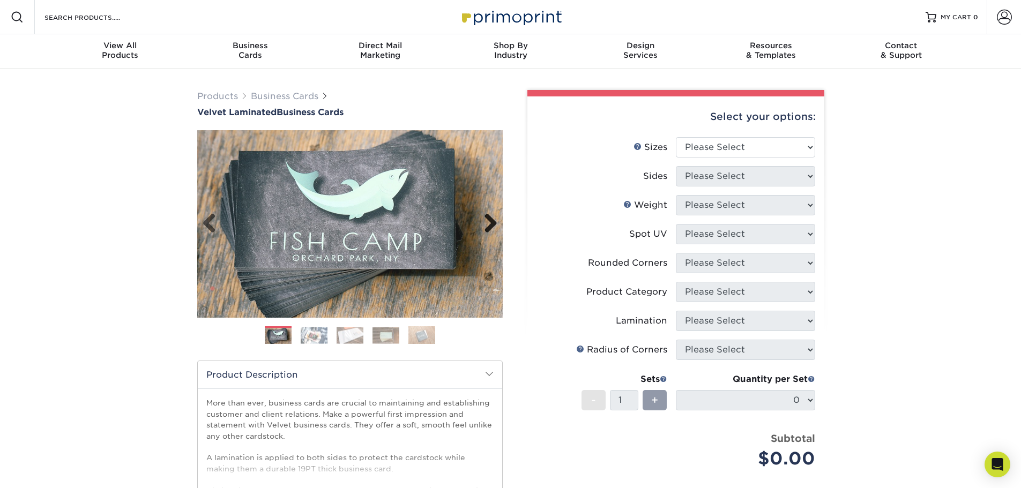
click at [486, 225] on link "Next" at bounding box center [486, 223] width 21 height 21
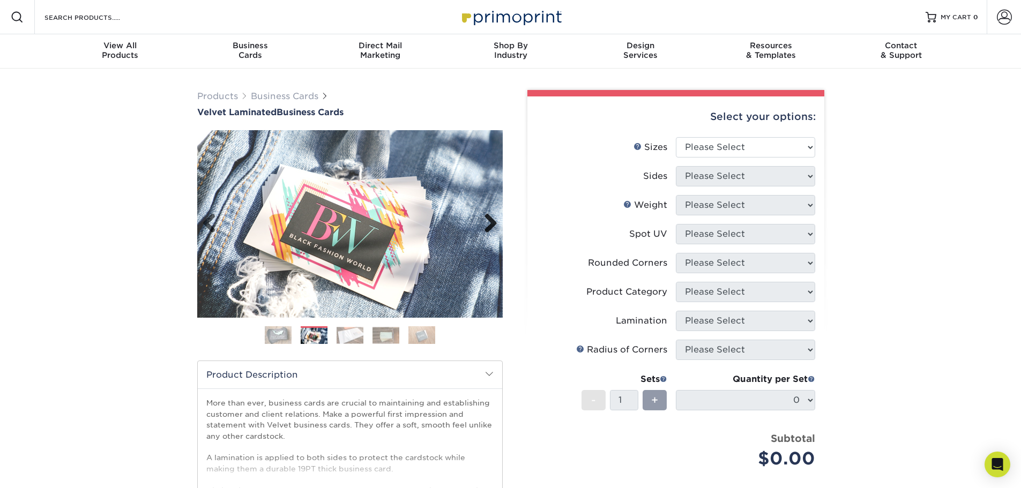
click at [486, 225] on link "Next" at bounding box center [486, 223] width 21 height 21
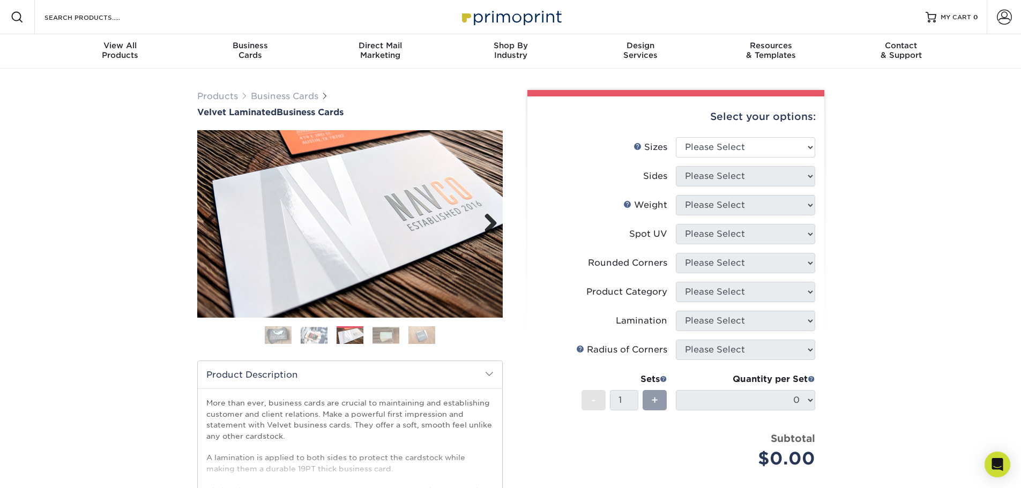
click at [486, 225] on link "Next" at bounding box center [486, 223] width 21 height 21
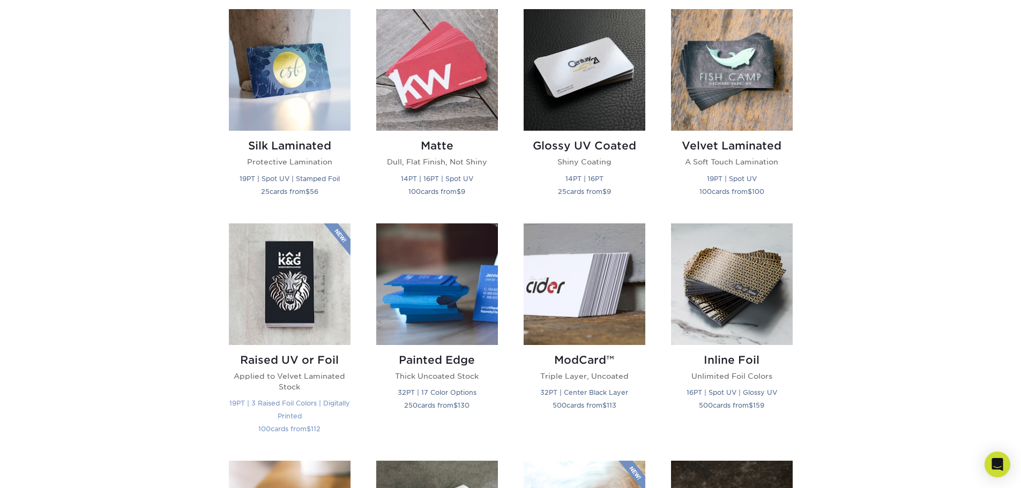
scroll to position [536, 0]
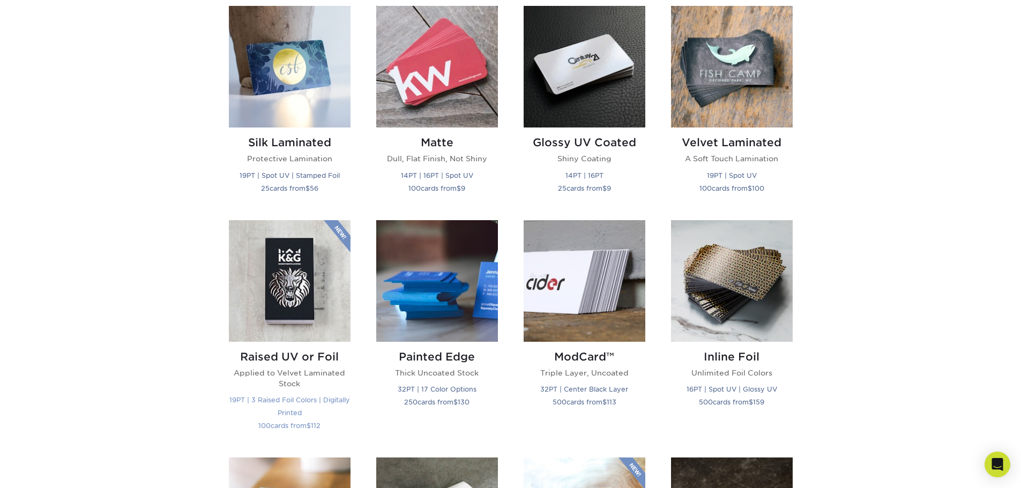
click at [296, 270] on img at bounding box center [290, 281] width 122 height 122
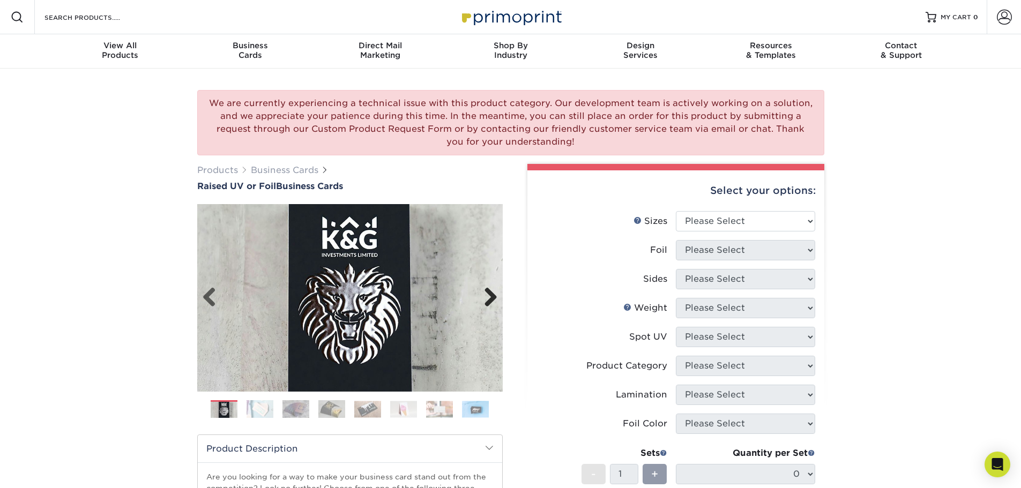
click at [493, 301] on link "Next" at bounding box center [486, 297] width 21 height 21
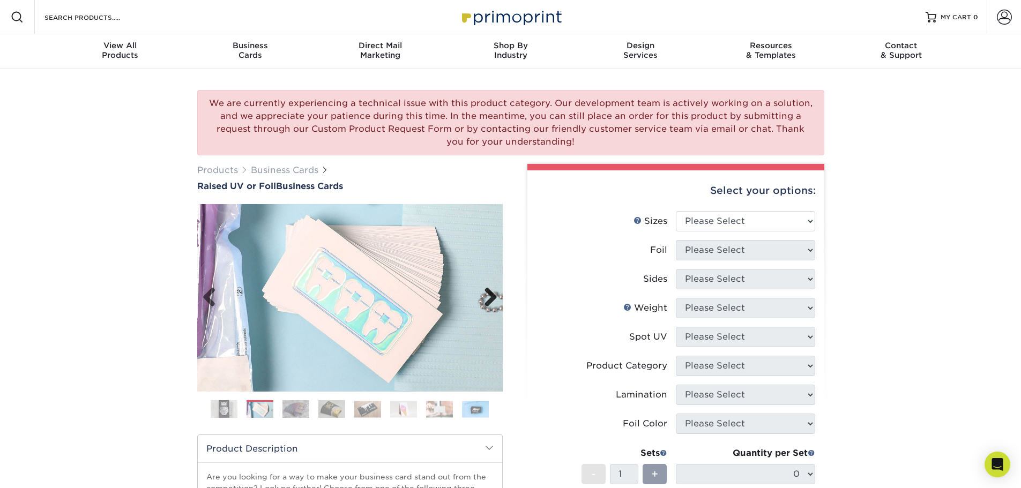
click at [493, 301] on link "Next" at bounding box center [486, 297] width 21 height 21
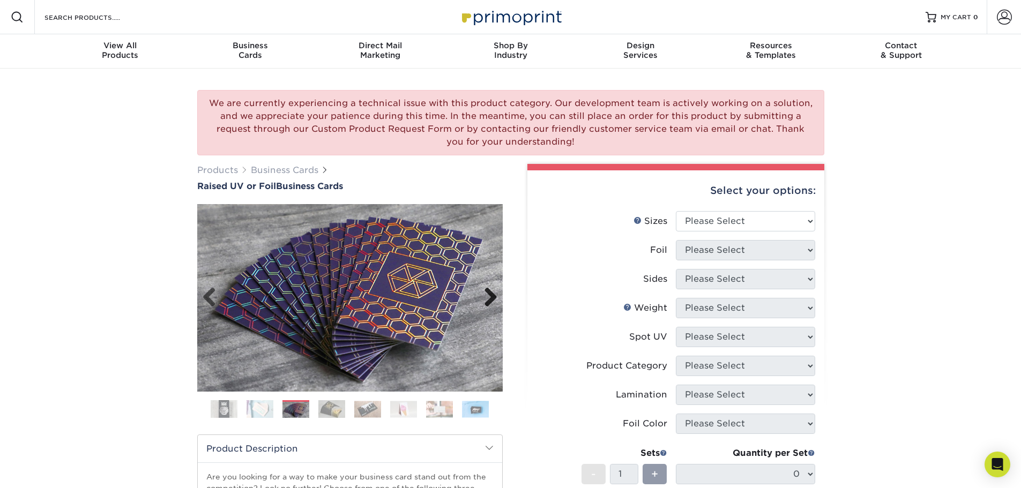
click at [493, 301] on link "Next" at bounding box center [486, 297] width 21 height 21
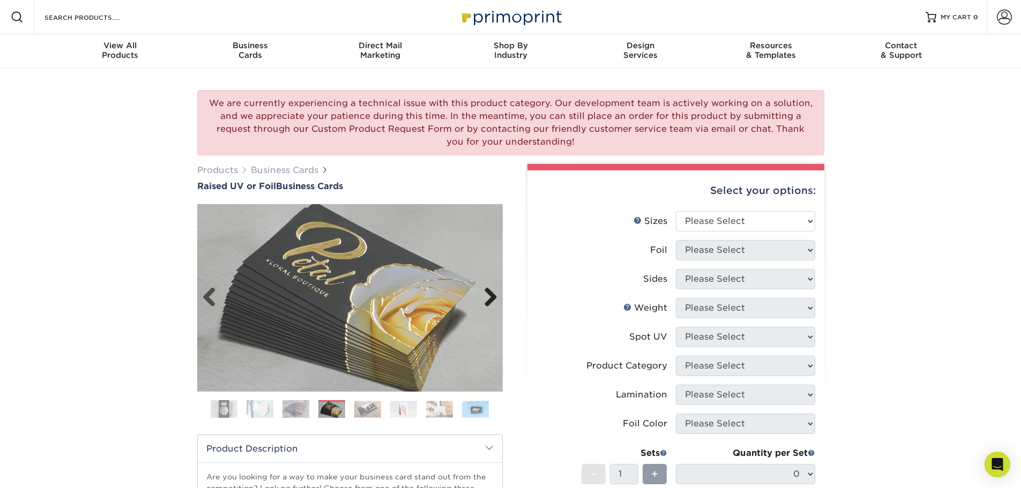
click at [493, 301] on link "Next" at bounding box center [486, 297] width 21 height 21
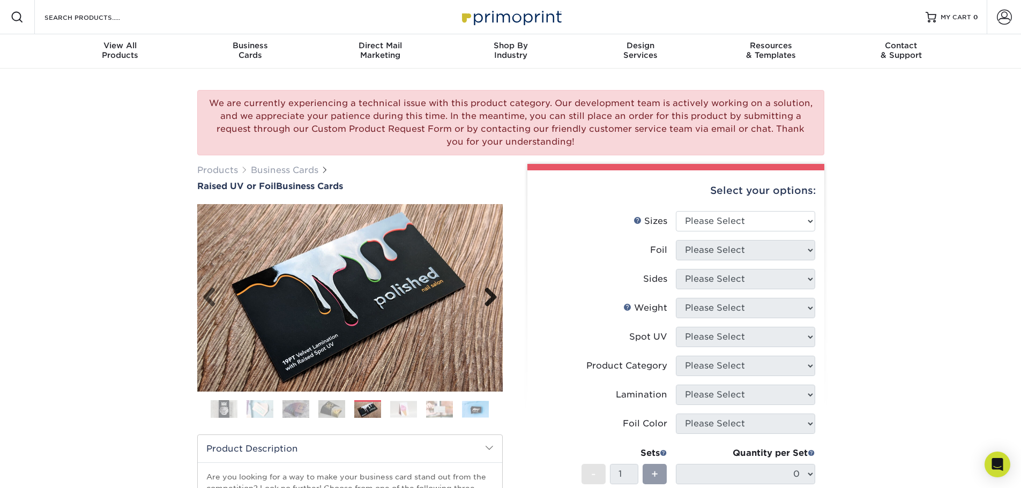
click at [493, 301] on link "Next" at bounding box center [486, 297] width 21 height 21
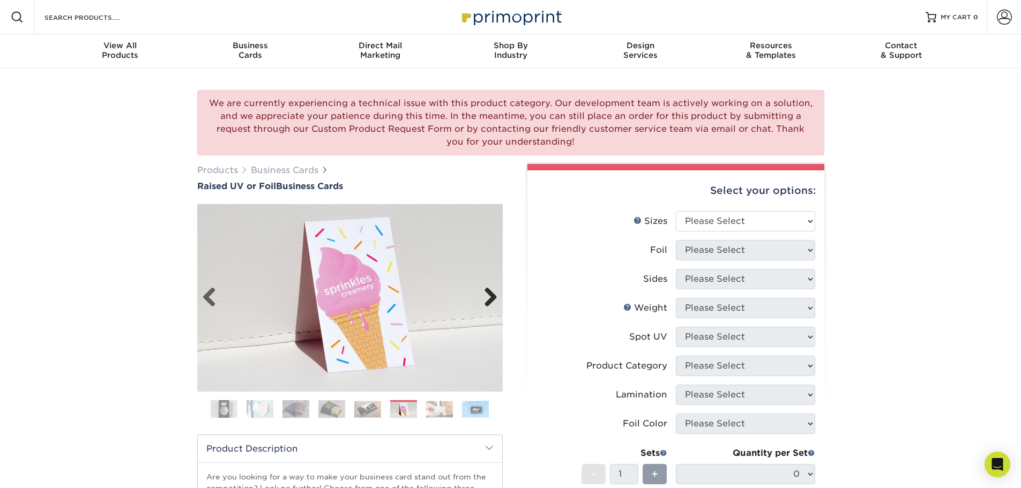
click at [493, 301] on link "Next" at bounding box center [486, 297] width 21 height 21
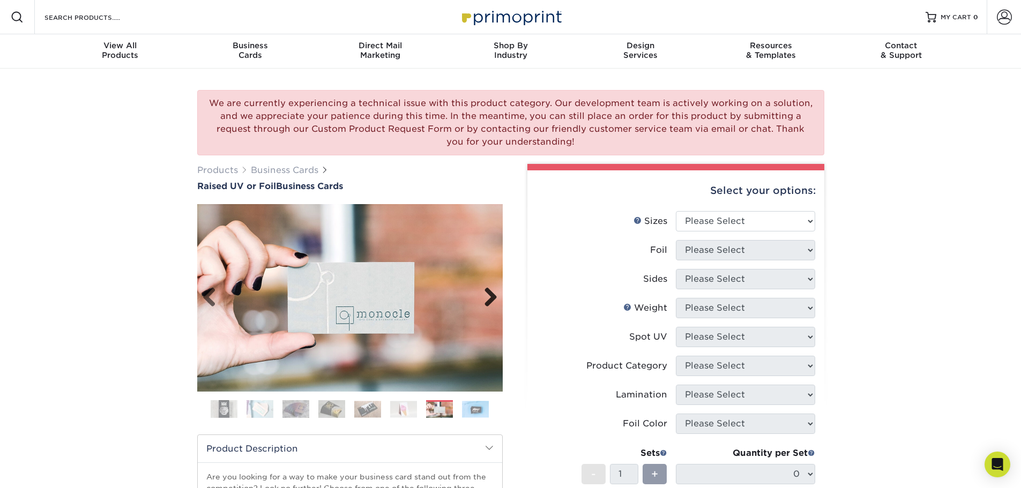
click at [493, 301] on link "Next" at bounding box center [486, 297] width 21 height 21
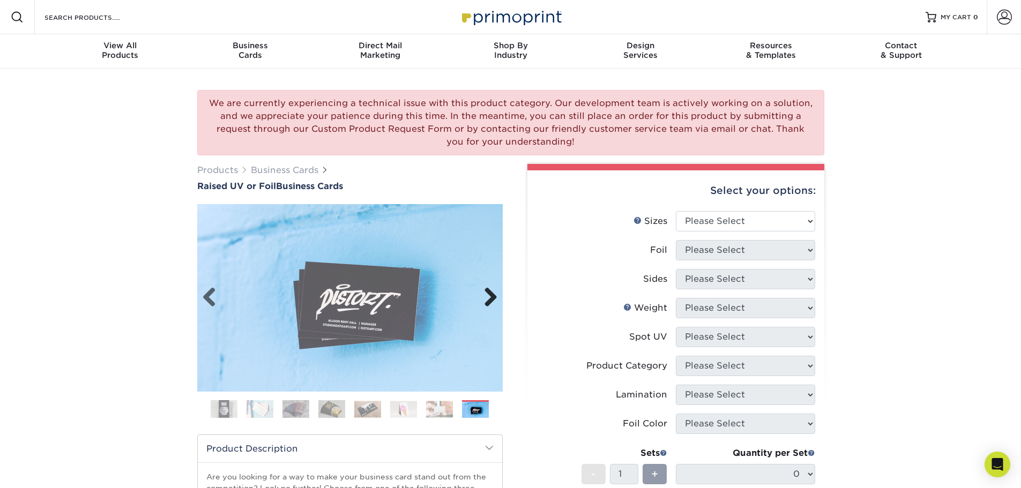
click at [493, 301] on link "Next" at bounding box center [486, 297] width 21 height 21
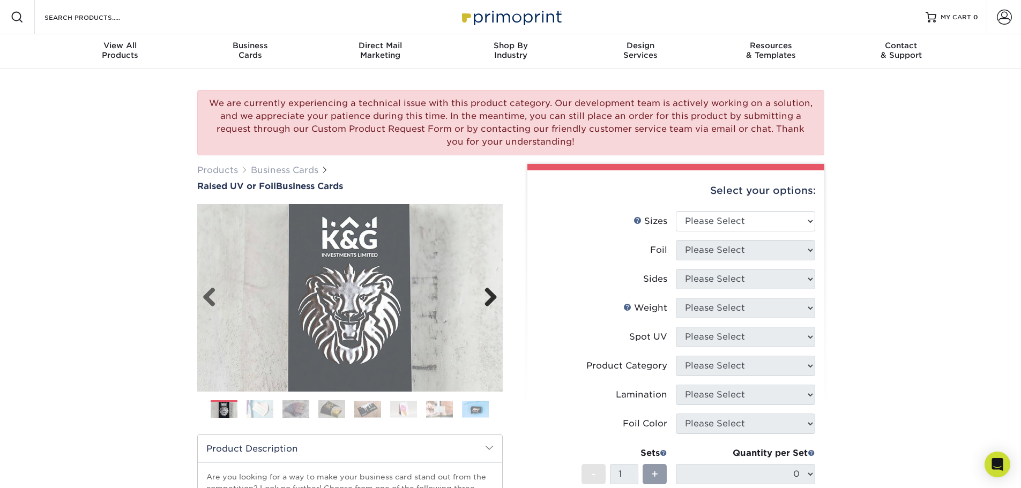
click at [493, 301] on link "Next" at bounding box center [486, 297] width 21 height 21
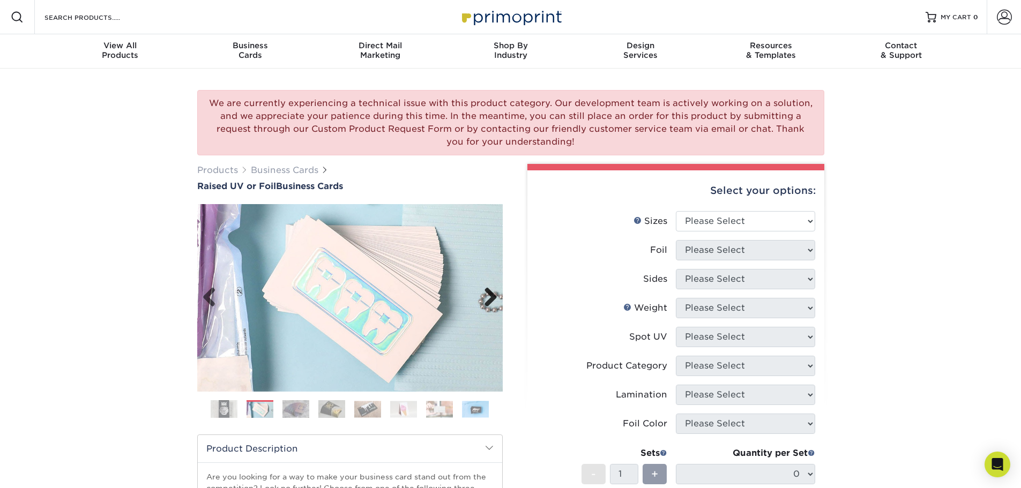
click at [493, 301] on link "Next" at bounding box center [486, 297] width 21 height 21
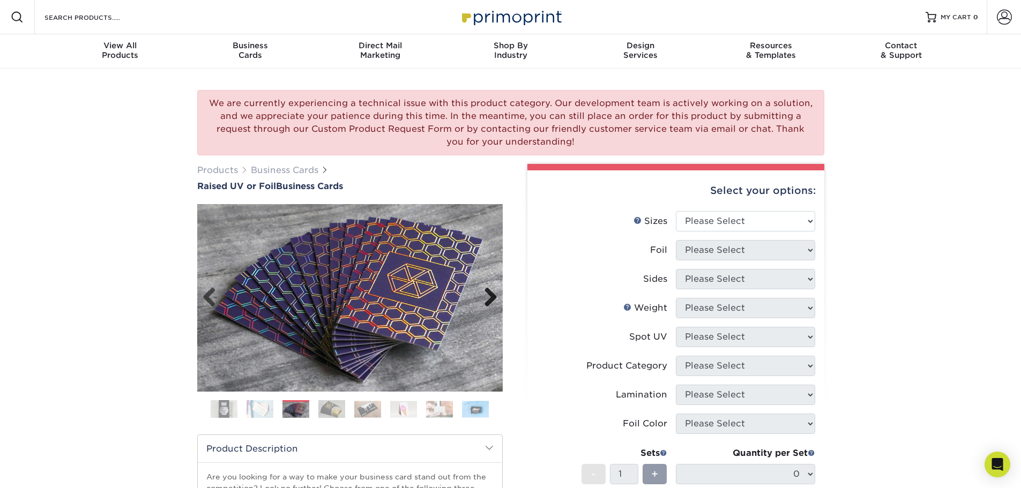
click at [493, 301] on link "Next" at bounding box center [486, 297] width 21 height 21
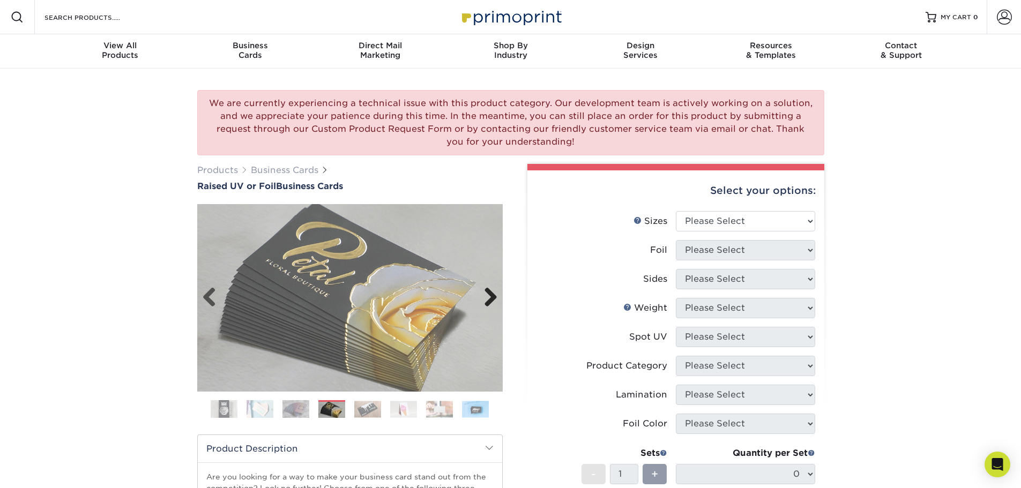
click at [493, 301] on link "Next" at bounding box center [486, 297] width 21 height 21
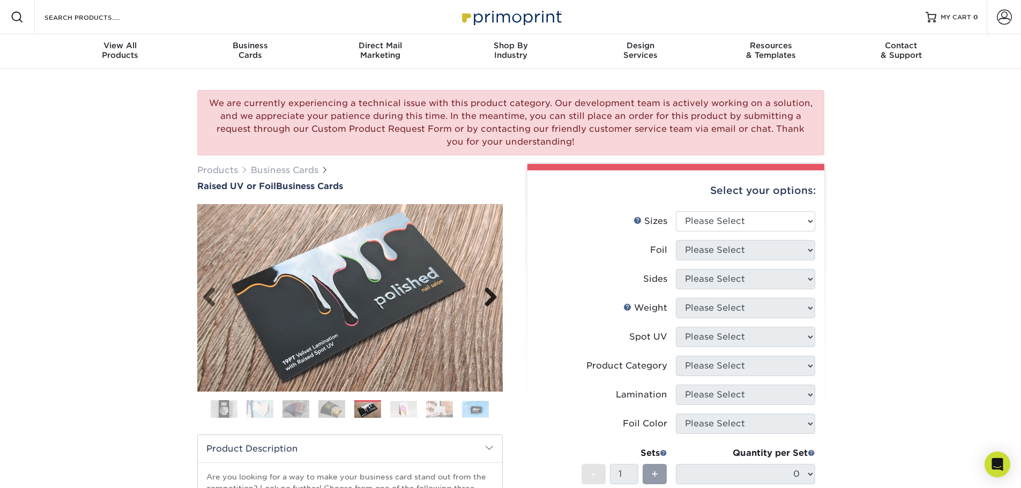
click at [493, 301] on link "Next" at bounding box center [486, 297] width 21 height 21
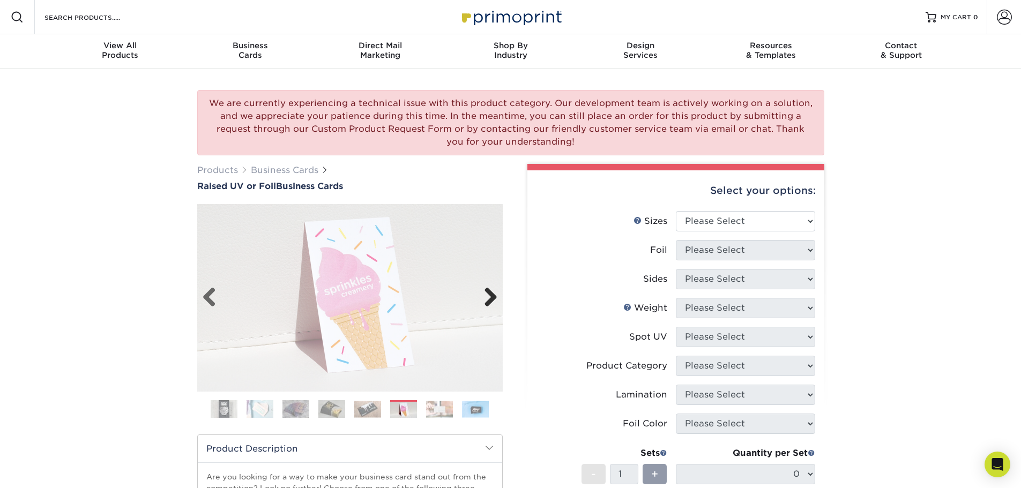
click at [493, 301] on link "Next" at bounding box center [486, 297] width 21 height 21
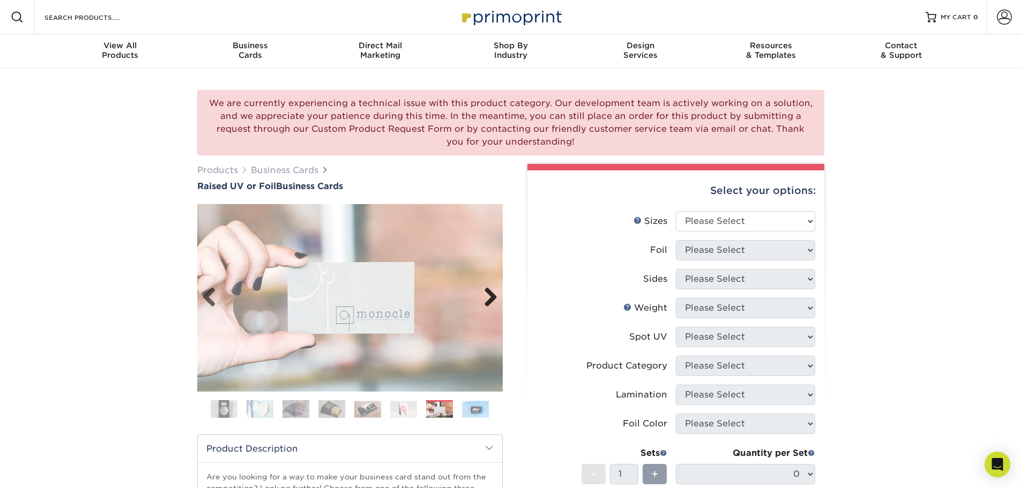
click at [493, 301] on link "Next" at bounding box center [486, 297] width 21 height 21
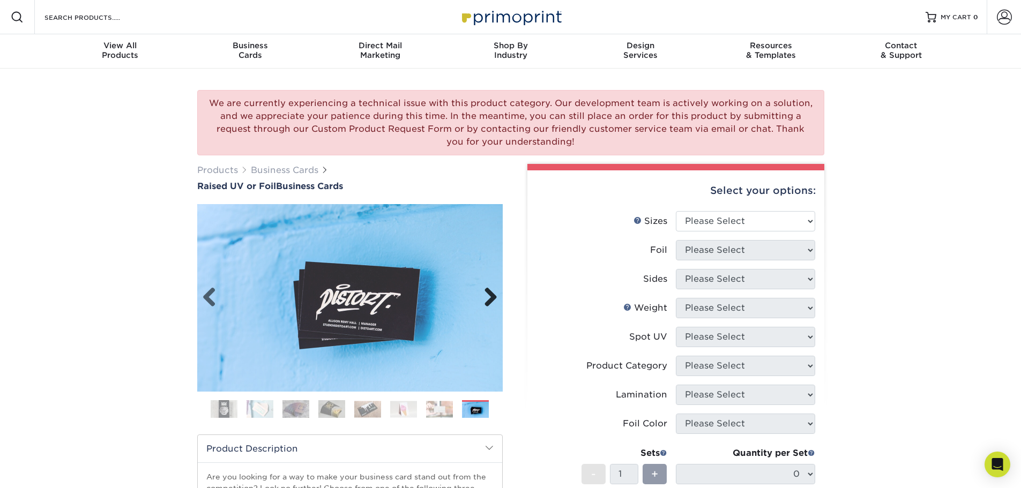
click at [493, 301] on link "Next" at bounding box center [486, 297] width 21 height 21
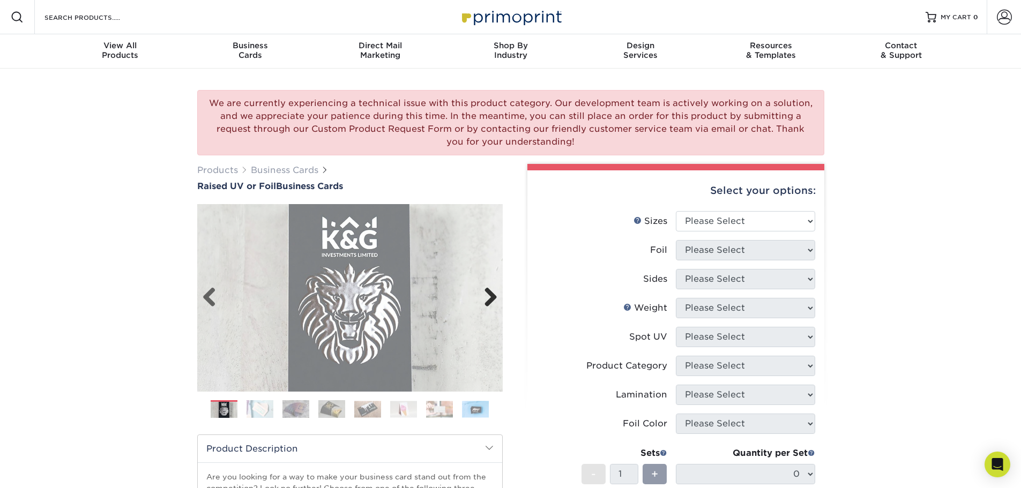
click at [493, 301] on link "Next" at bounding box center [486, 297] width 21 height 21
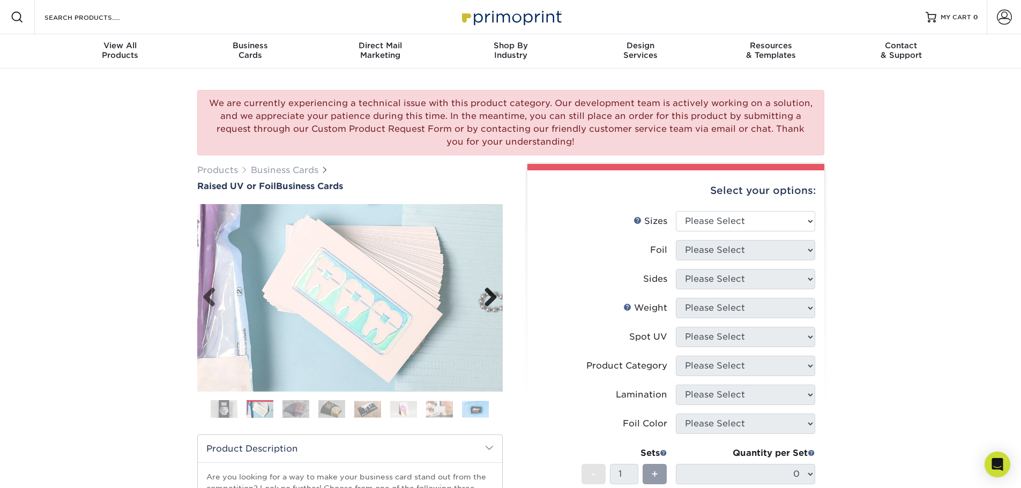
click at [493, 301] on link "Next" at bounding box center [486, 297] width 21 height 21
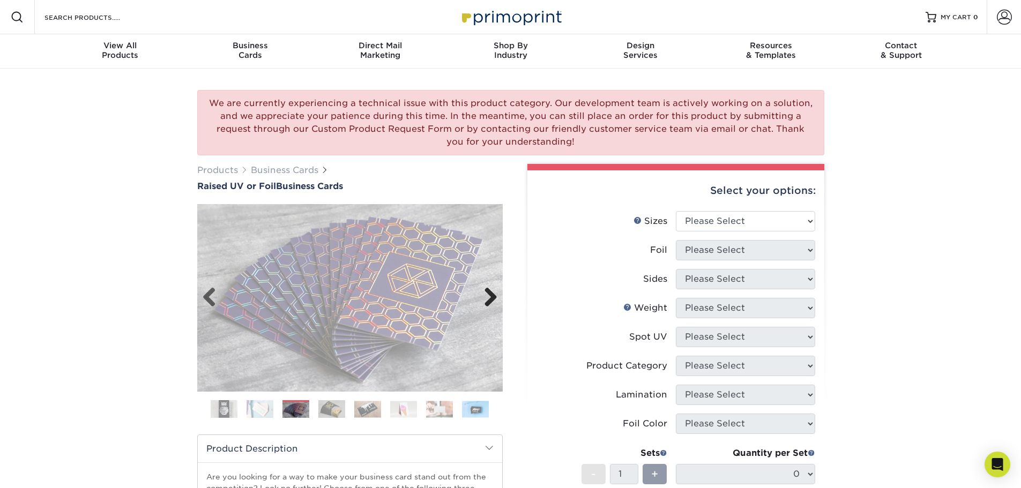
click at [493, 301] on link "Next" at bounding box center [486, 297] width 21 height 21
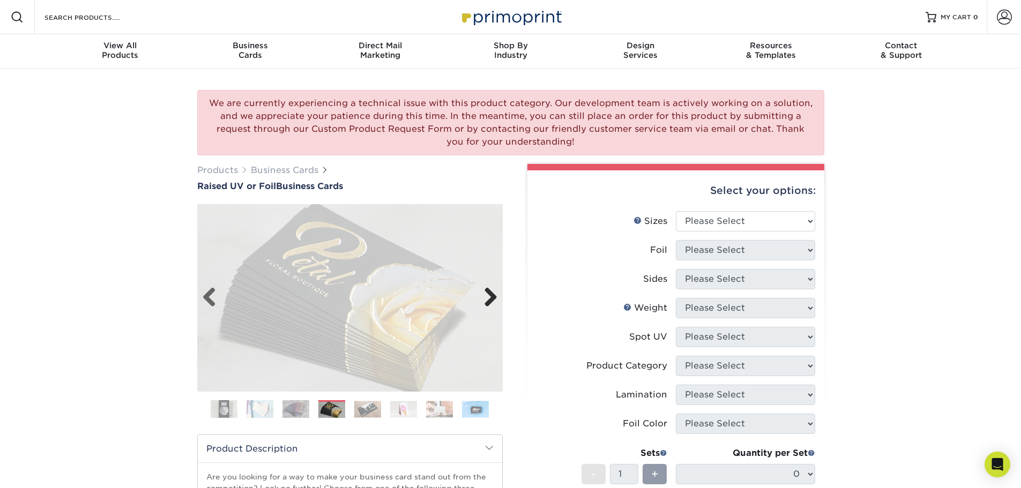
click at [493, 301] on link "Next" at bounding box center [486, 297] width 21 height 21
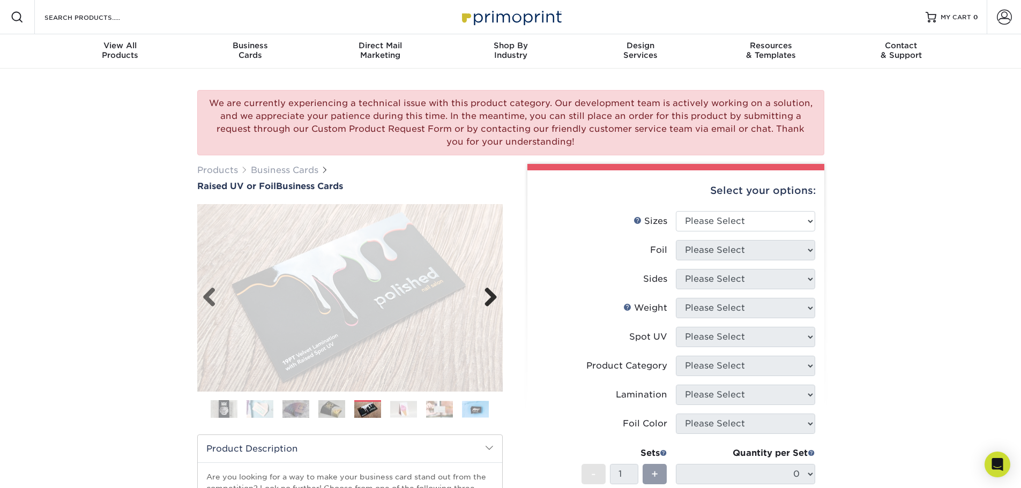
click at [493, 301] on link "Next" at bounding box center [486, 297] width 21 height 21
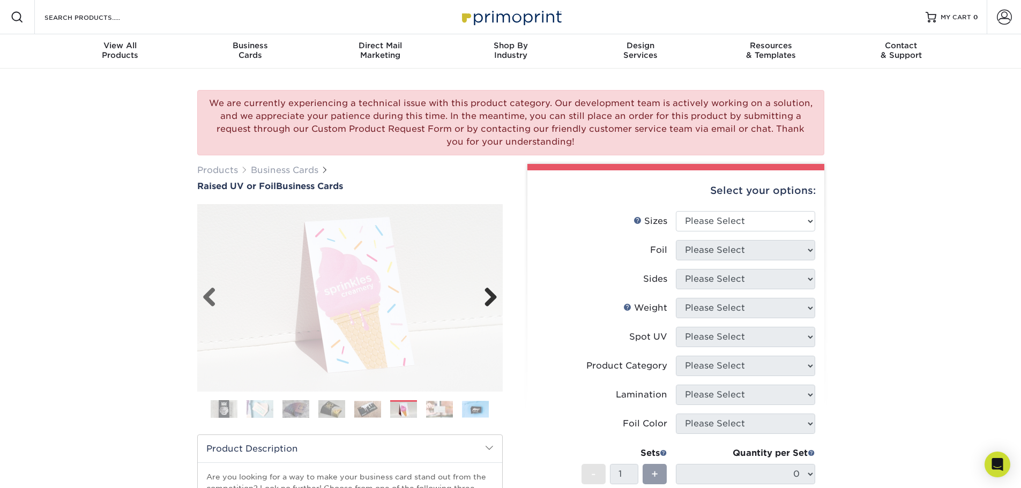
click at [493, 301] on link "Next" at bounding box center [486, 297] width 21 height 21
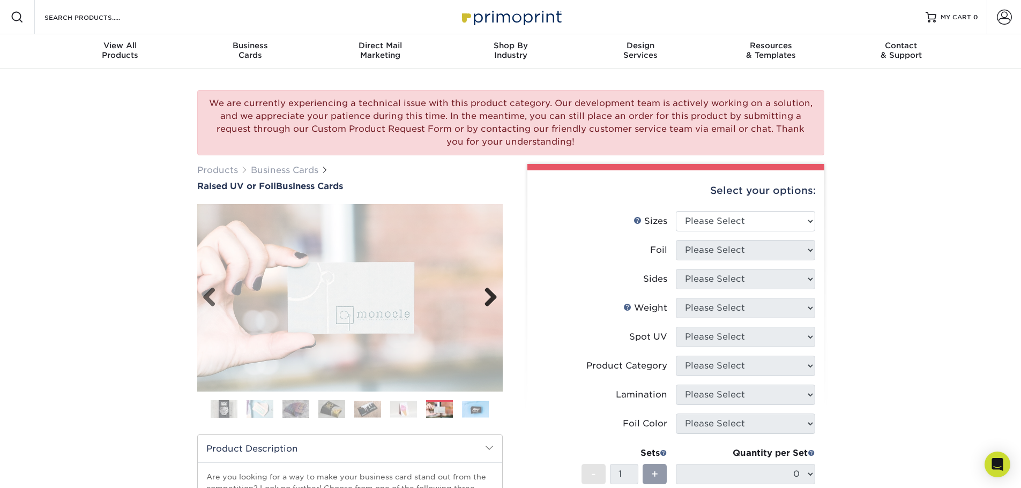
click at [493, 301] on link "Next" at bounding box center [486, 297] width 21 height 21
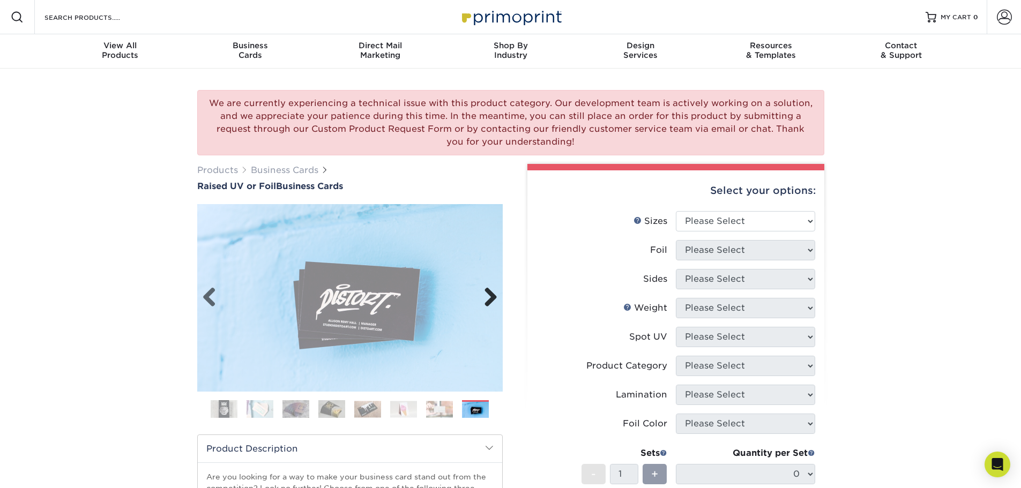
click at [493, 301] on link "Next" at bounding box center [486, 297] width 21 height 21
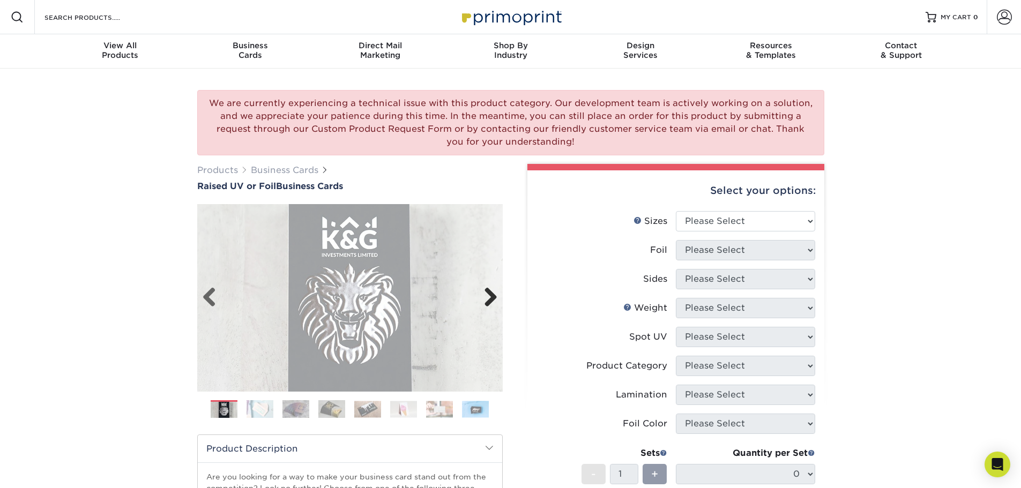
click at [493, 301] on link "Next" at bounding box center [486, 297] width 21 height 21
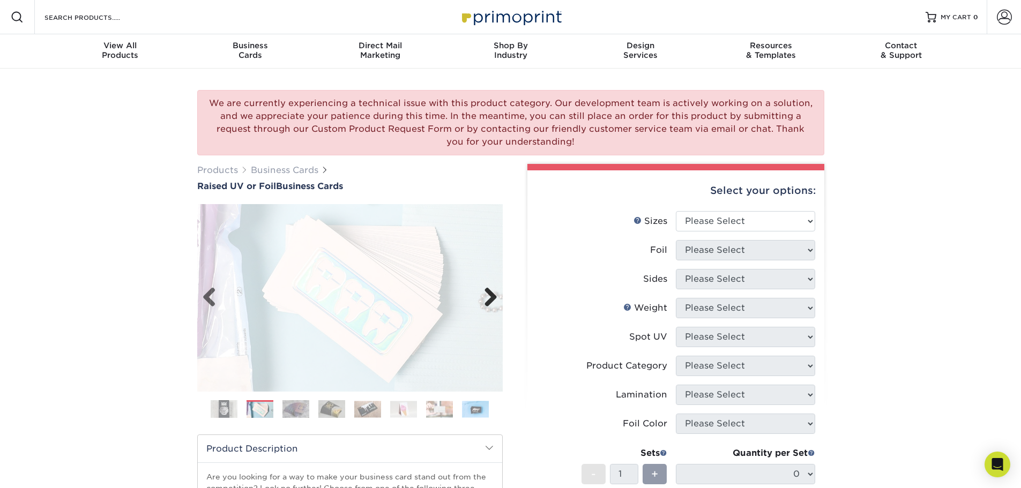
click at [493, 301] on link "Next" at bounding box center [486, 297] width 21 height 21
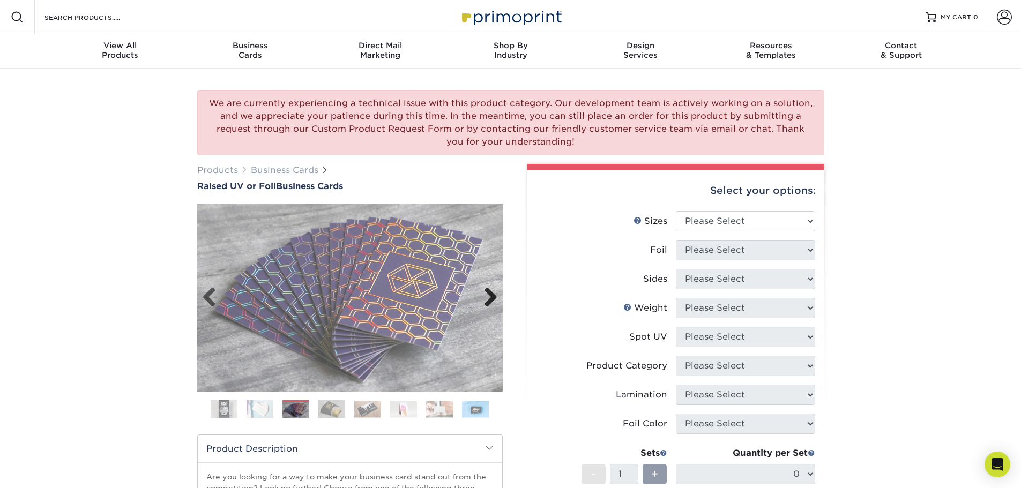
click at [493, 301] on link "Next" at bounding box center [486, 297] width 21 height 21
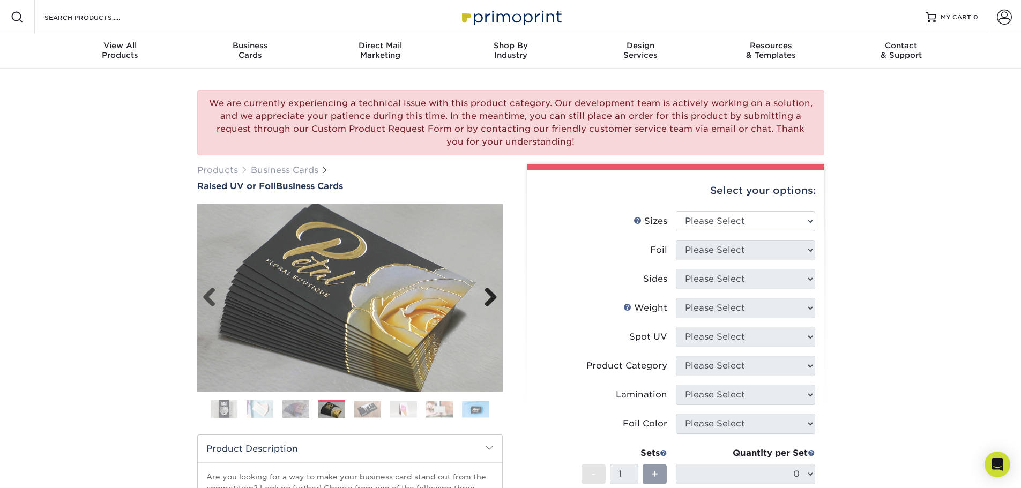
click at [493, 301] on link "Next" at bounding box center [486, 297] width 21 height 21
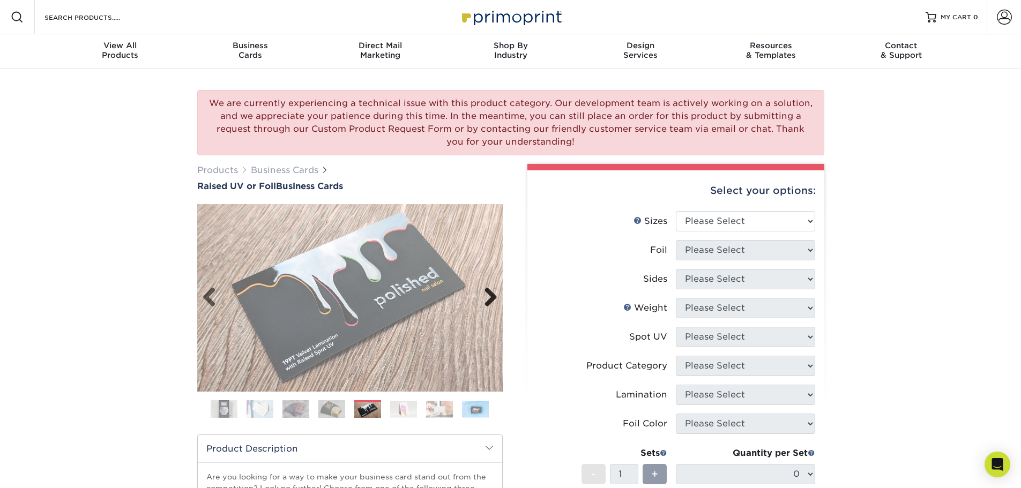
click at [493, 301] on link "Next" at bounding box center [486, 297] width 21 height 21
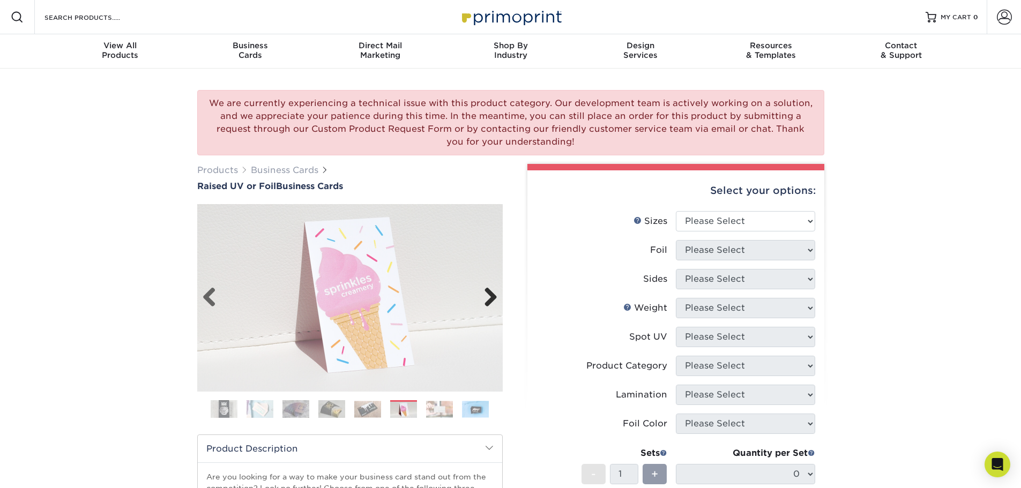
click at [493, 301] on link "Next" at bounding box center [486, 297] width 21 height 21
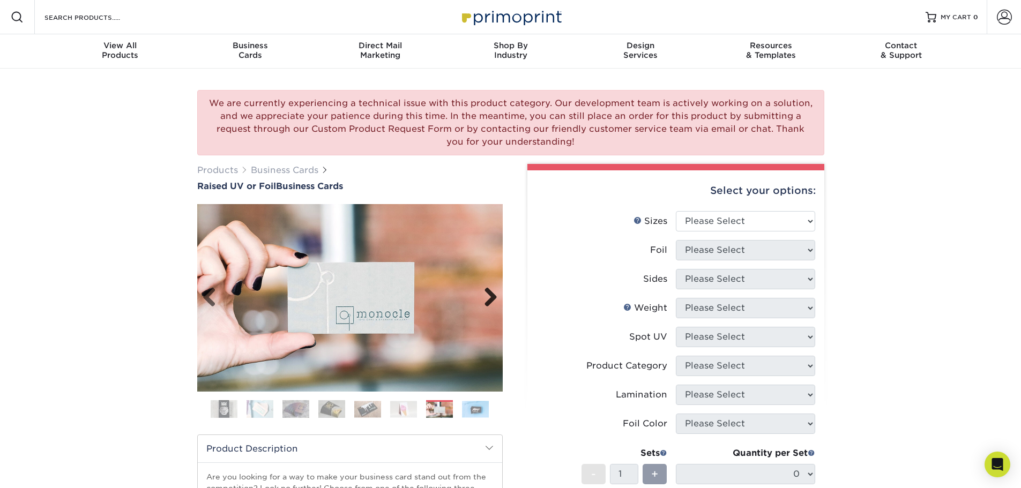
click at [493, 301] on link "Next" at bounding box center [486, 297] width 21 height 21
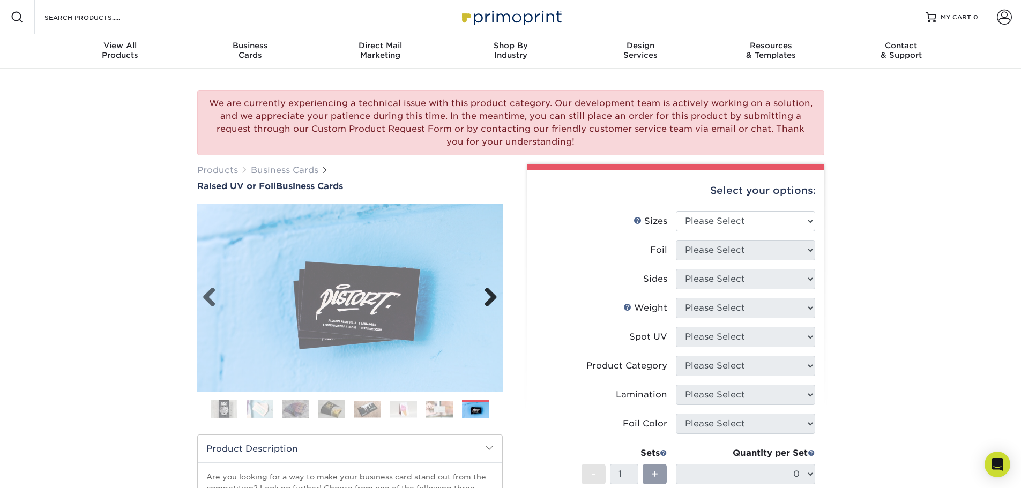
click at [493, 301] on link "Next" at bounding box center [486, 297] width 21 height 21
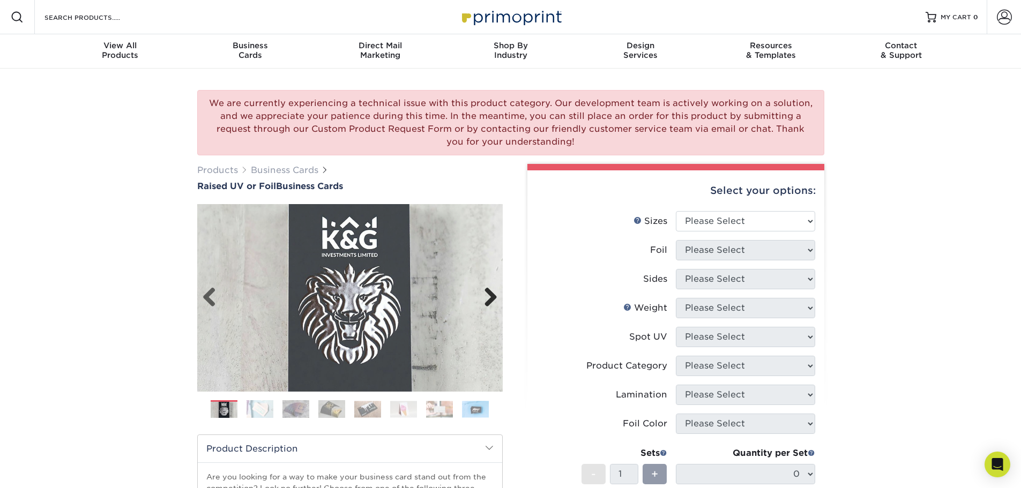
click at [493, 301] on link "Next" at bounding box center [486, 297] width 21 height 21
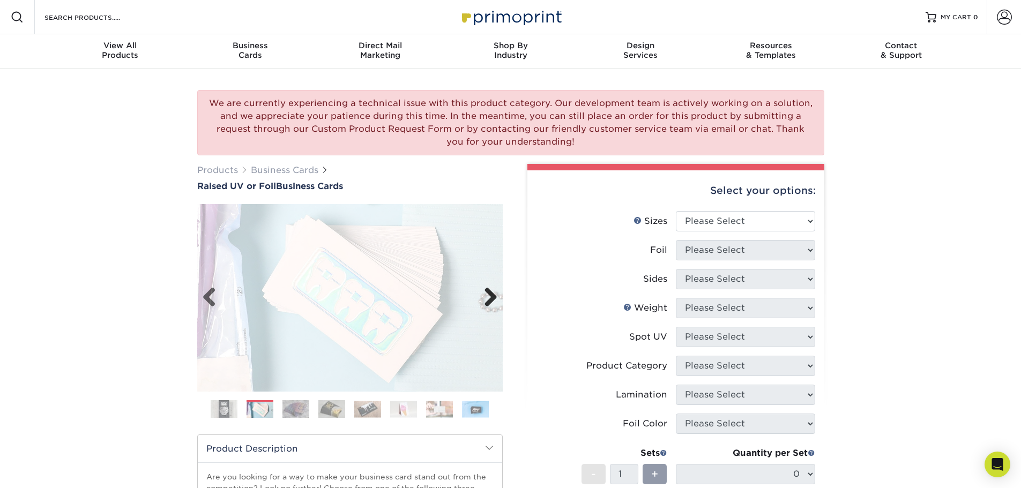
click at [493, 301] on link "Next" at bounding box center [486, 297] width 21 height 21
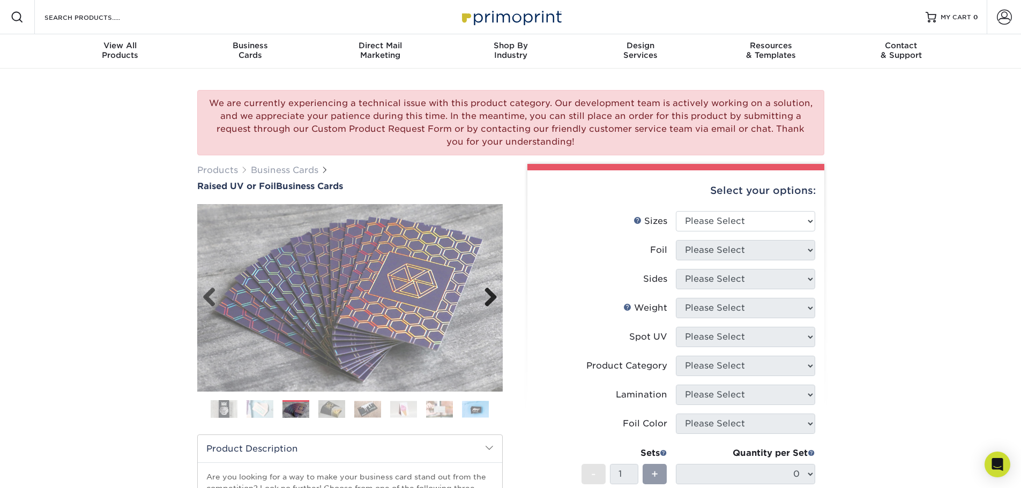
click at [493, 301] on link "Next" at bounding box center [486, 297] width 21 height 21
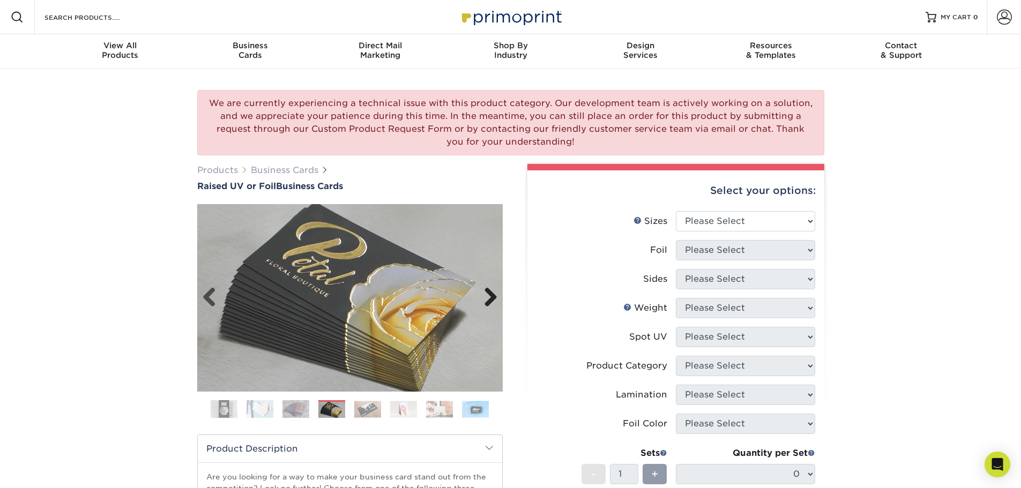
click at [493, 301] on link "Next" at bounding box center [486, 297] width 21 height 21
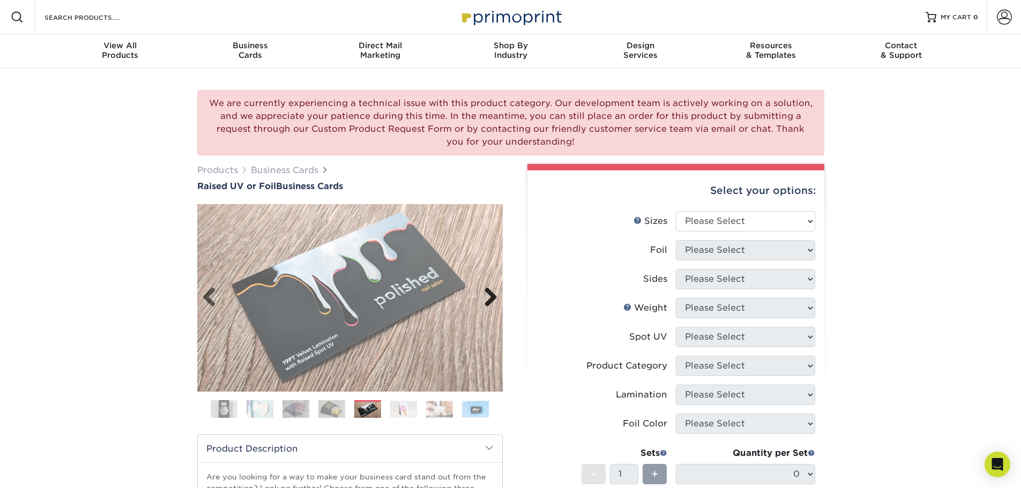
click at [493, 301] on link "Next" at bounding box center [486, 297] width 21 height 21
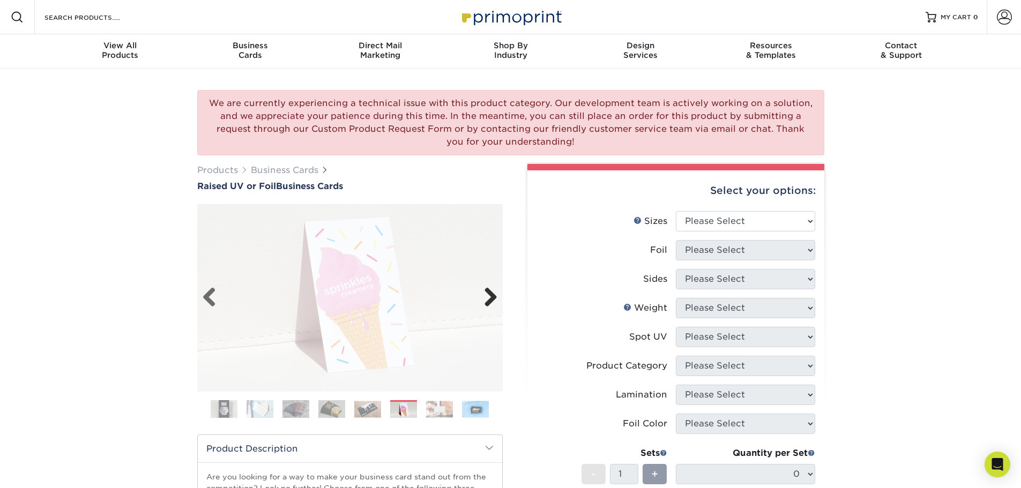
click at [493, 301] on link "Next" at bounding box center [486, 297] width 21 height 21
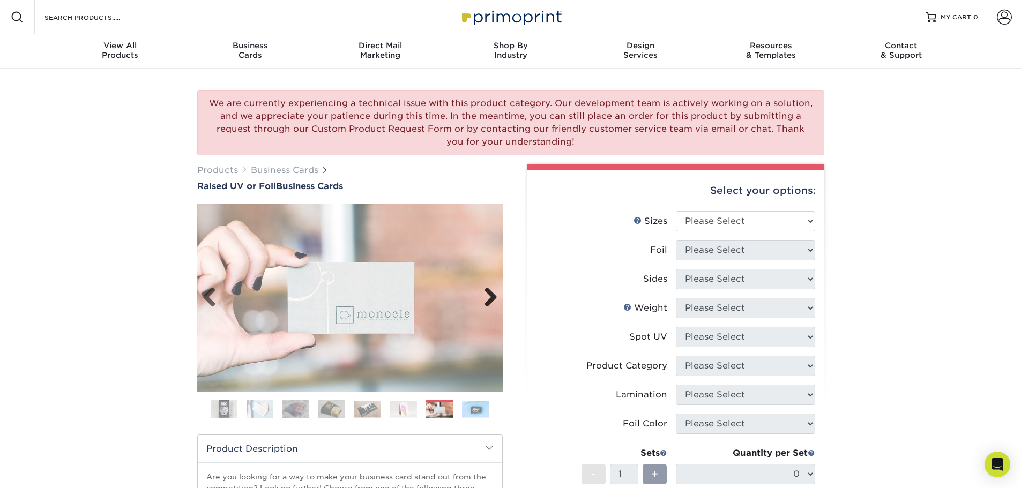
click at [493, 301] on link "Next" at bounding box center [486, 297] width 21 height 21
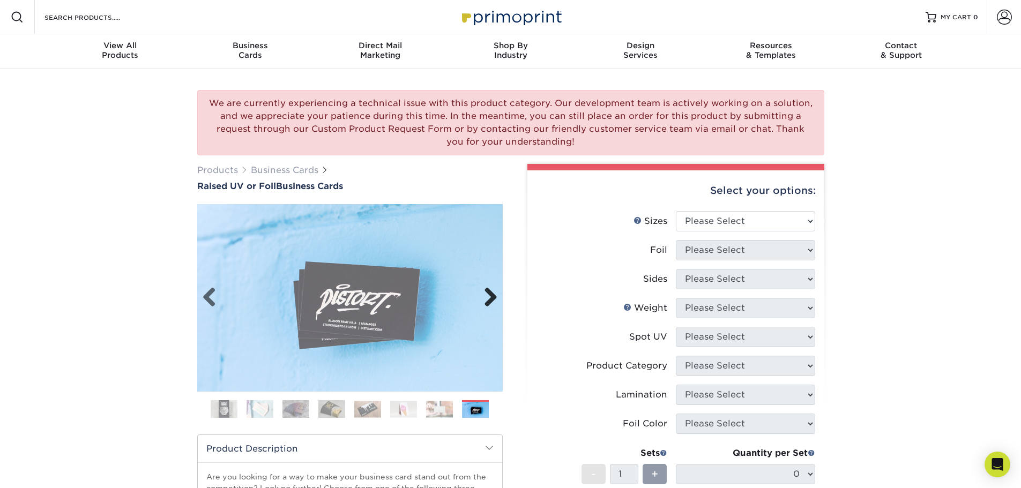
click at [493, 301] on link "Next" at bounding box center [486, 297] width 21 height 21
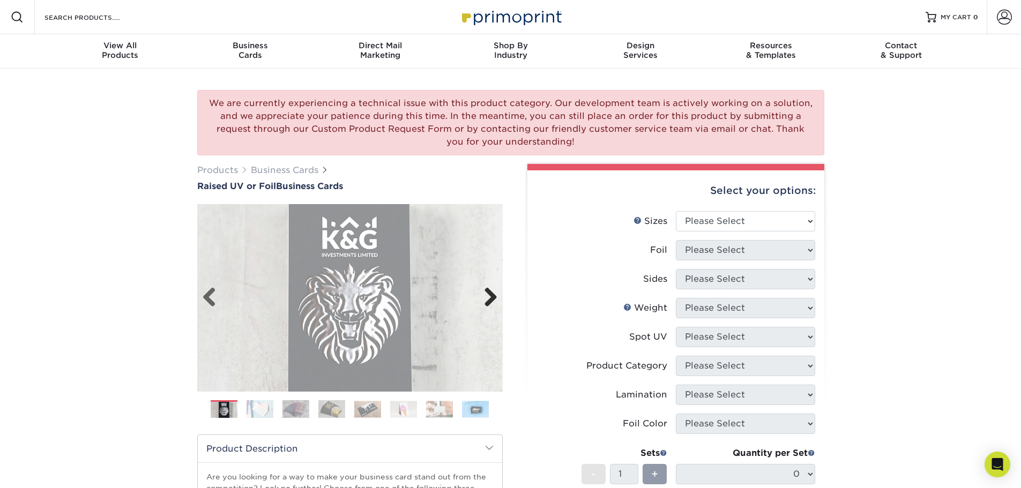
click at [493, 301] on link "Next" at bounding box center [486, 297] width 21 height 21
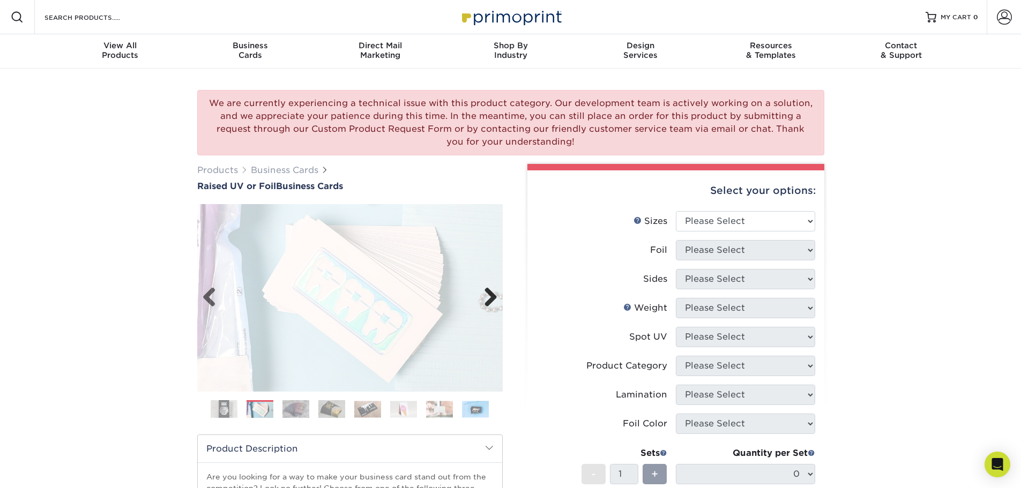
click at [493, 301] on link "Next" at bounding box center [486, 297] width 21 height 21
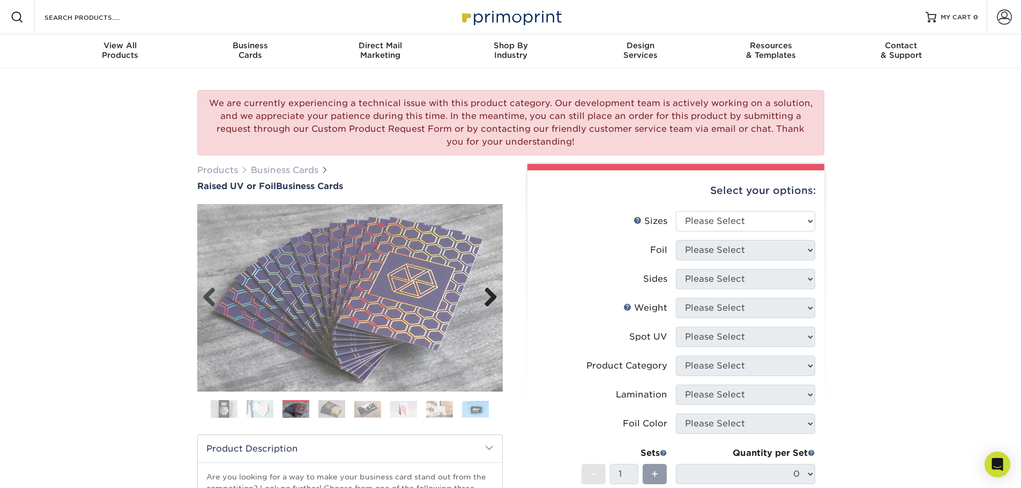
click at [493, 301] on link "Next" at bounding box center [486, 297] width 21 height 21
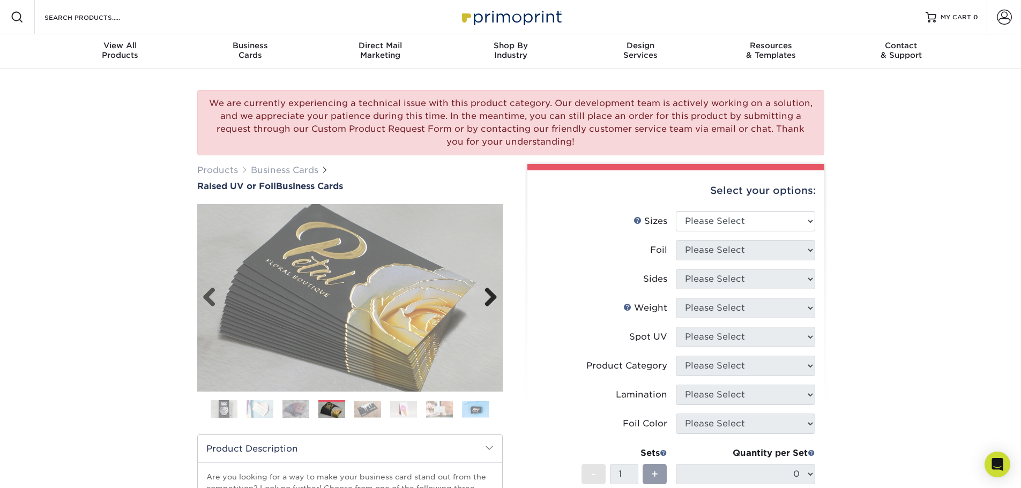
click at [493, 301] on link "Next" at bounding box center [486, 297] width 21 height 21
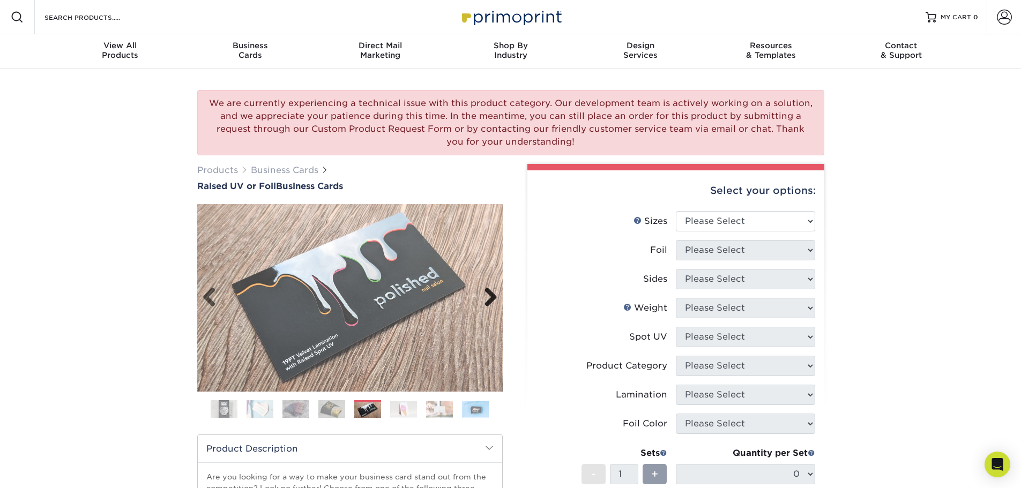
click at [493, 301] on link "Next" at bounding box center [486, 297] width 21 height 21
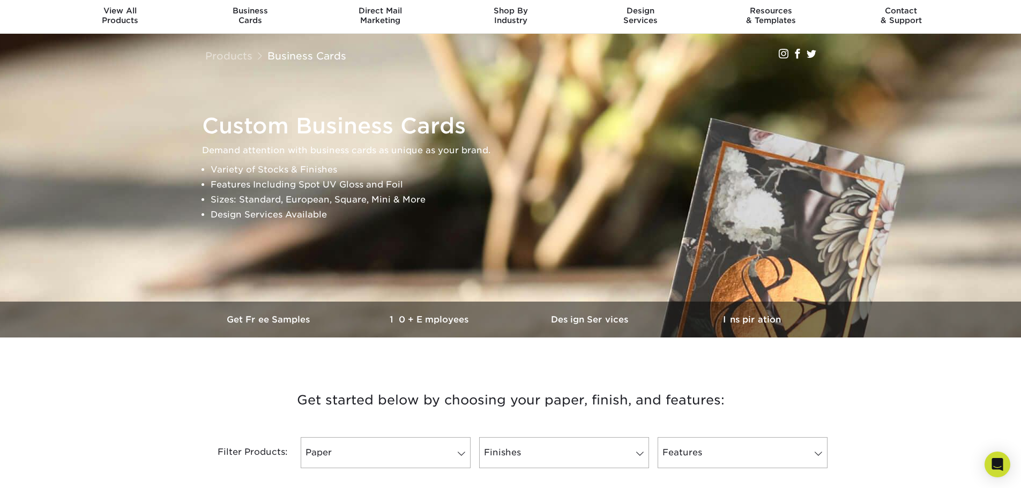
scroll to position [54, 0]
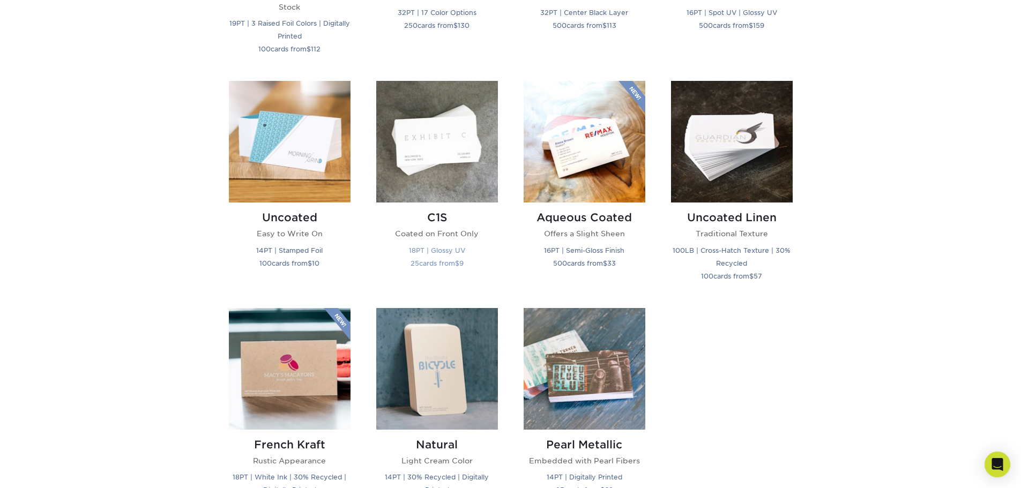
scroll to position [748, 0]
